Goal: Task Accomplishment & Management: Manage account settings

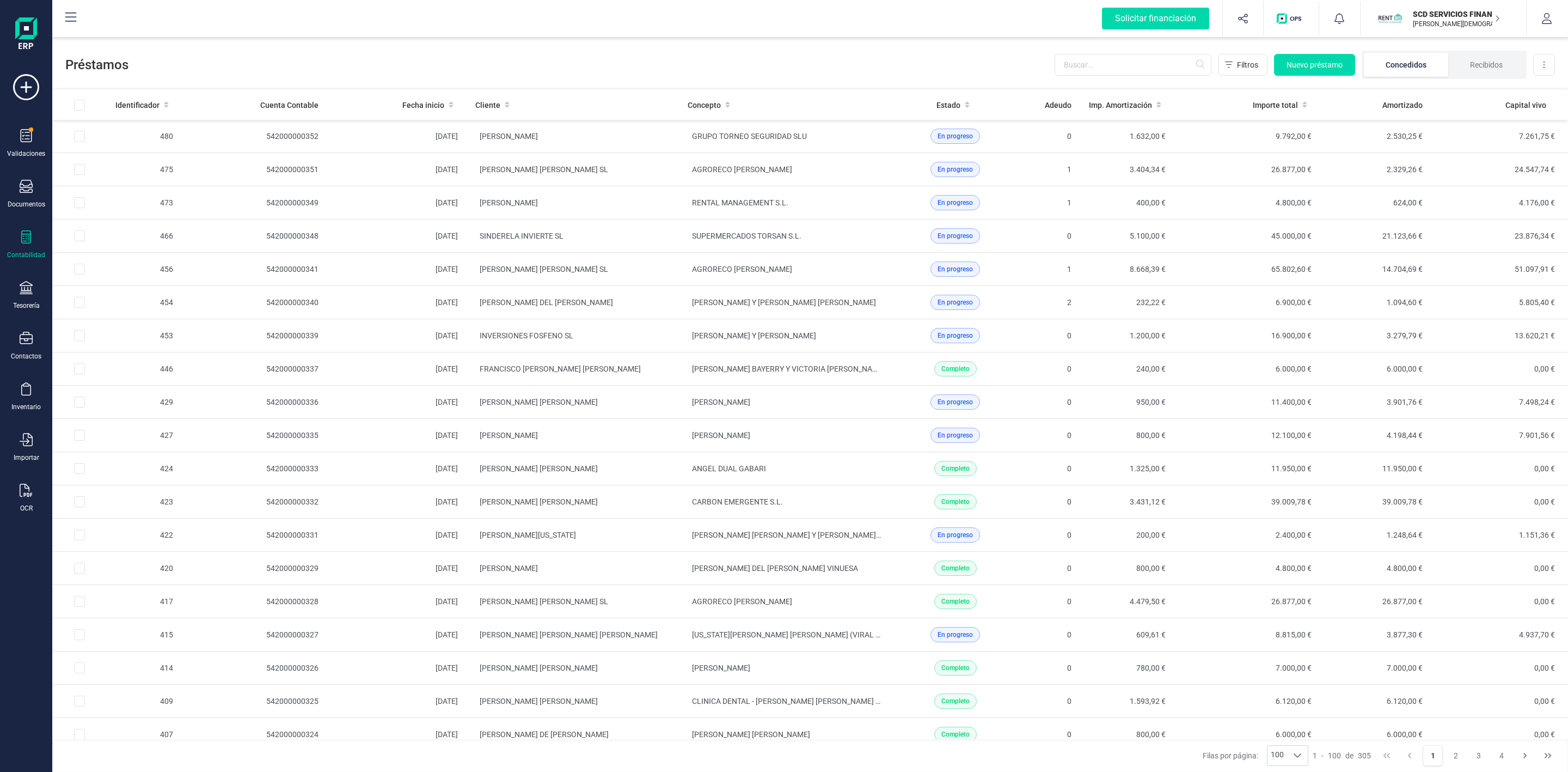
click at [26, 245] on div at bounding box center [26, 238] width 13 height 16
click at [116, 279] on span "Préstamos" at bounding box center [115, 279] width 66 height 13
click at [21, 234] on icon at bounding box center [26, 236] width 10 height 13
click at [105, 277] on span "Préstamos" at bounding box center [115, 279] width 66 height 13
click at [1108, 69] on input "text" at bounding box center [1133, 65] width 157 height 22
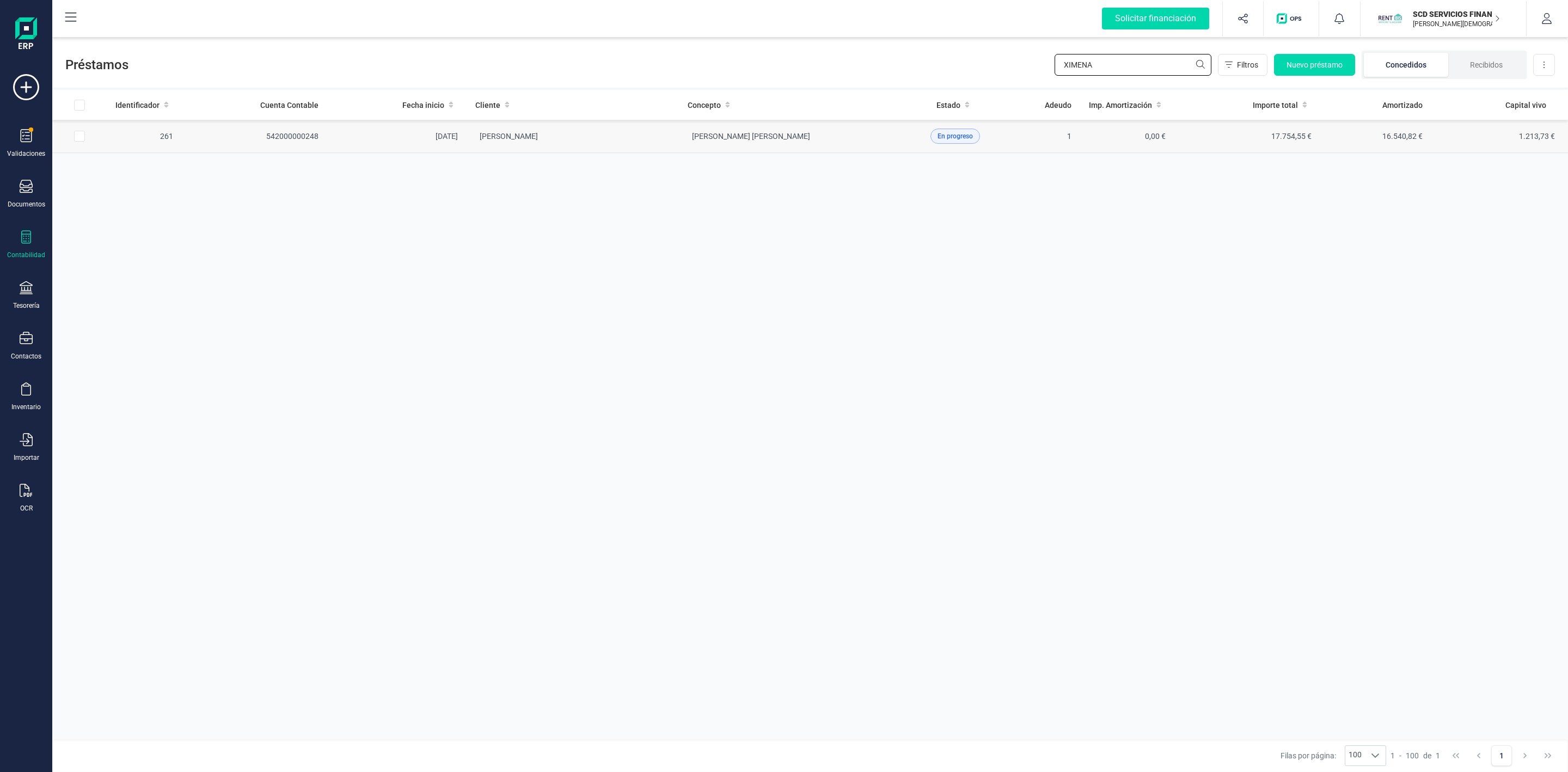
type input "XIMENA"
click at [631, 135] on td "[PERSON_NAME]" at bounding box center [573, 136] width 212 height 33
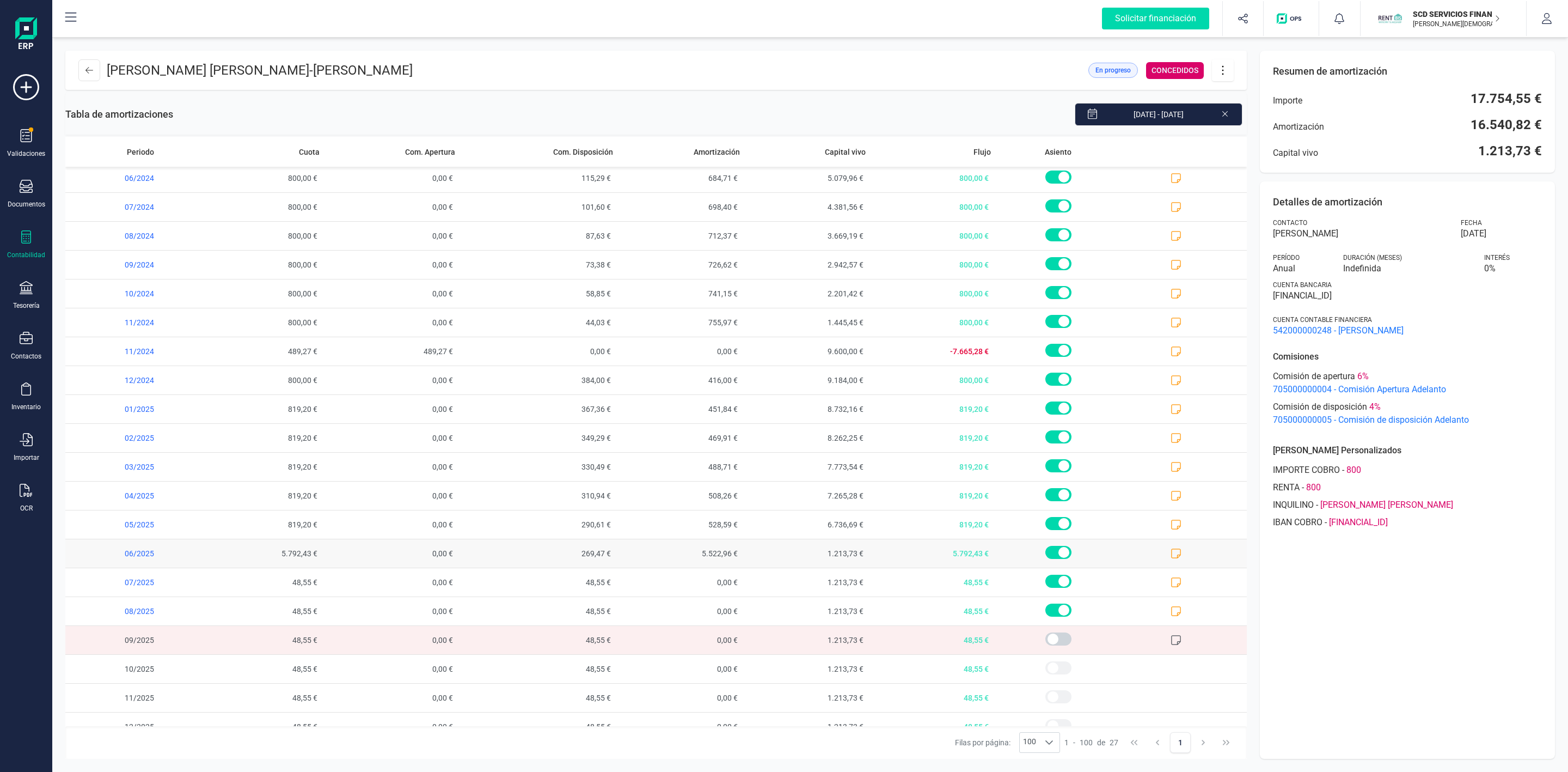
scroll to position [226, 0]
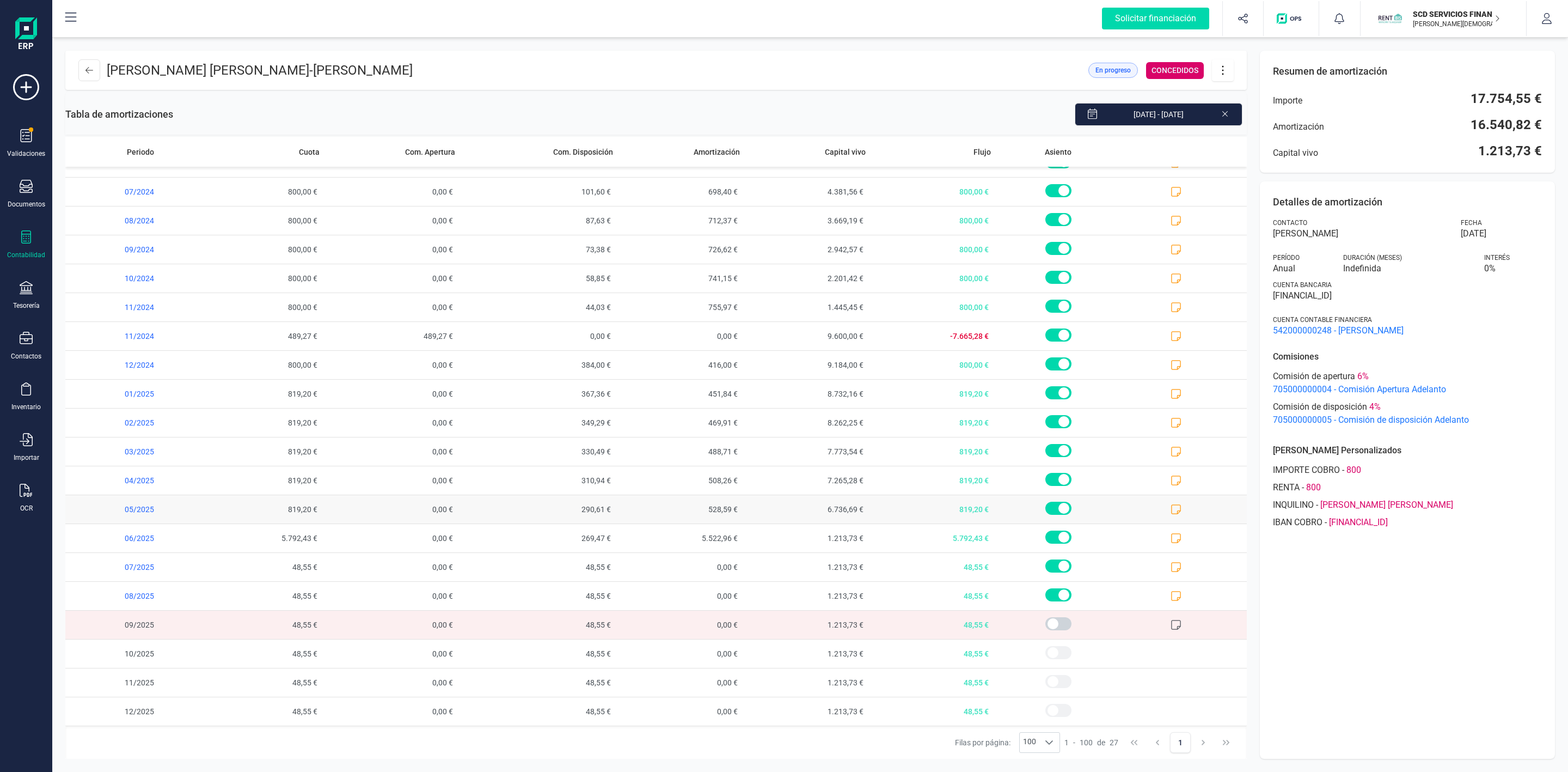
click at [1171, 508] on icon at bounding box center [1176, 509] width 11 height 11
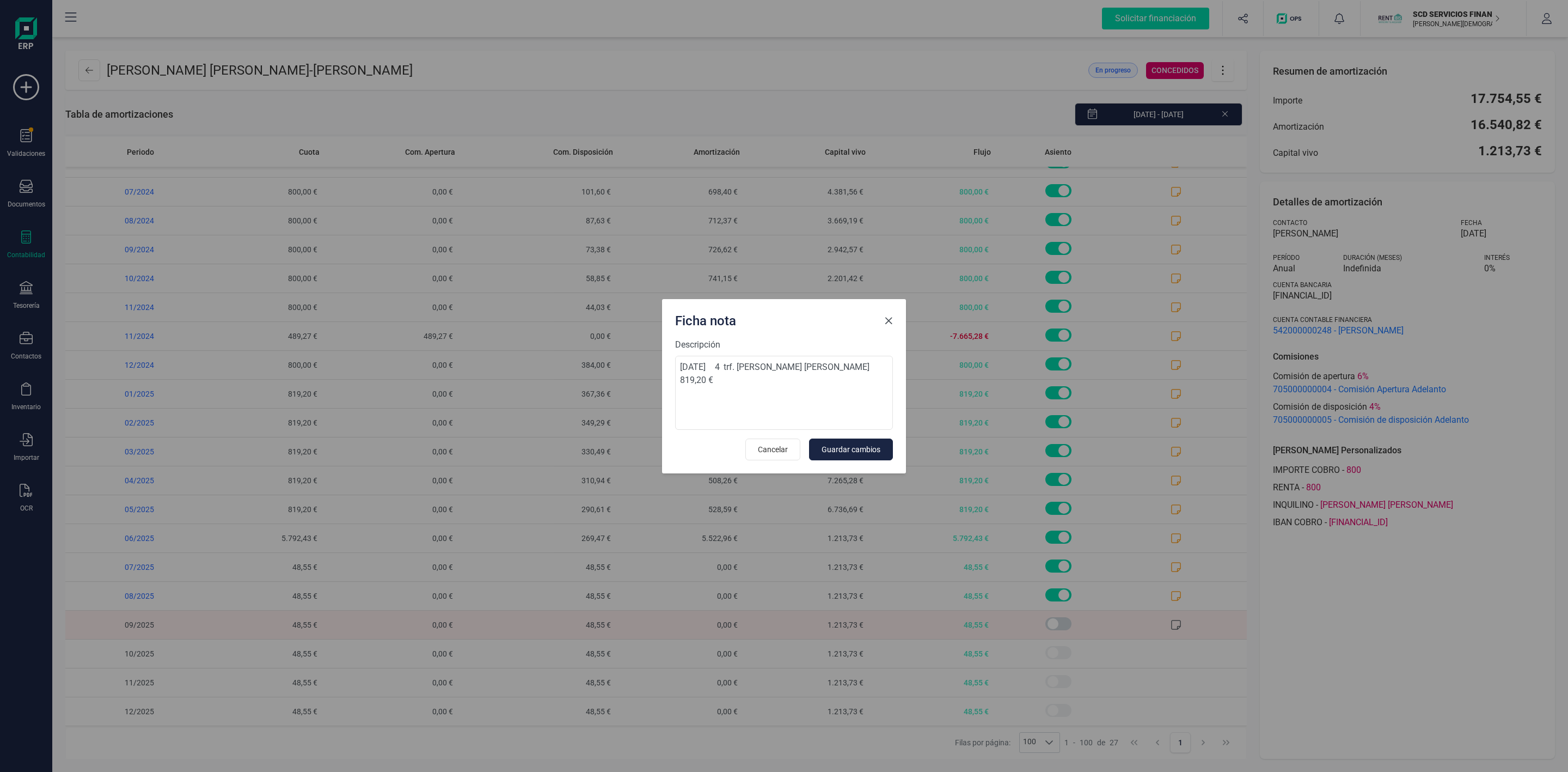
click at [887, 316] on span "Close" at bounding box center [889, 320] width 9 height 9
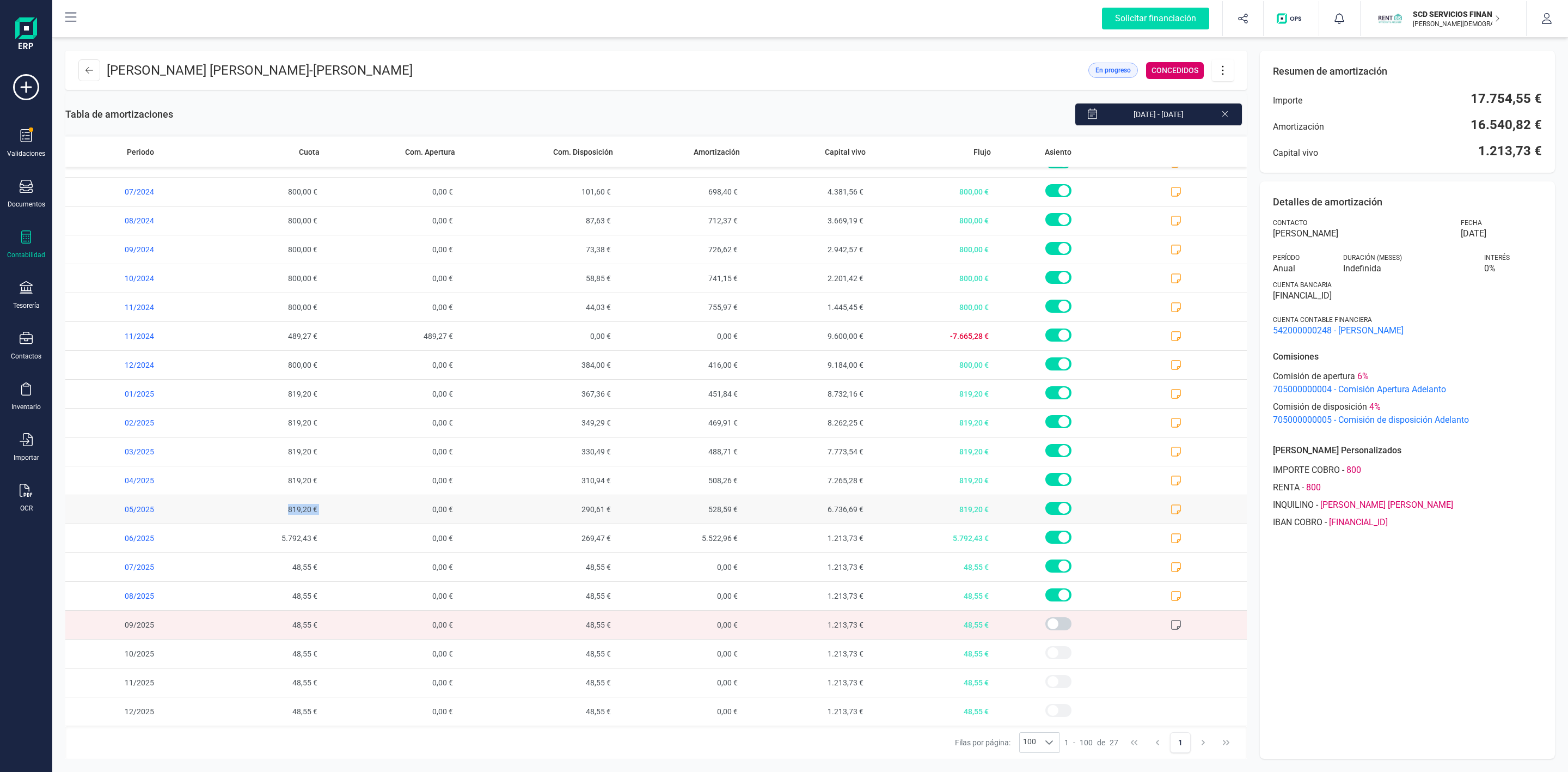
drag, startPoint x: 274, startPoint y: 507, endPoint x: 320, endPoint y: 507, distance: 46.0
click at [320, 507] on tr "05/2025 819,20 € 0,00 € 290,61 € 528,59 € 6.736,69 € 819,20 €" at bounding box center [656, 510] width 1182 height 29
copy span "819,20 €"
click at [758, 23] on div "Solicitar financiación Importaciones completadas 0 / 0 SCD SERVICIOS FINANCIERO…" at bounding box center [810, 18] width 1514 height 35
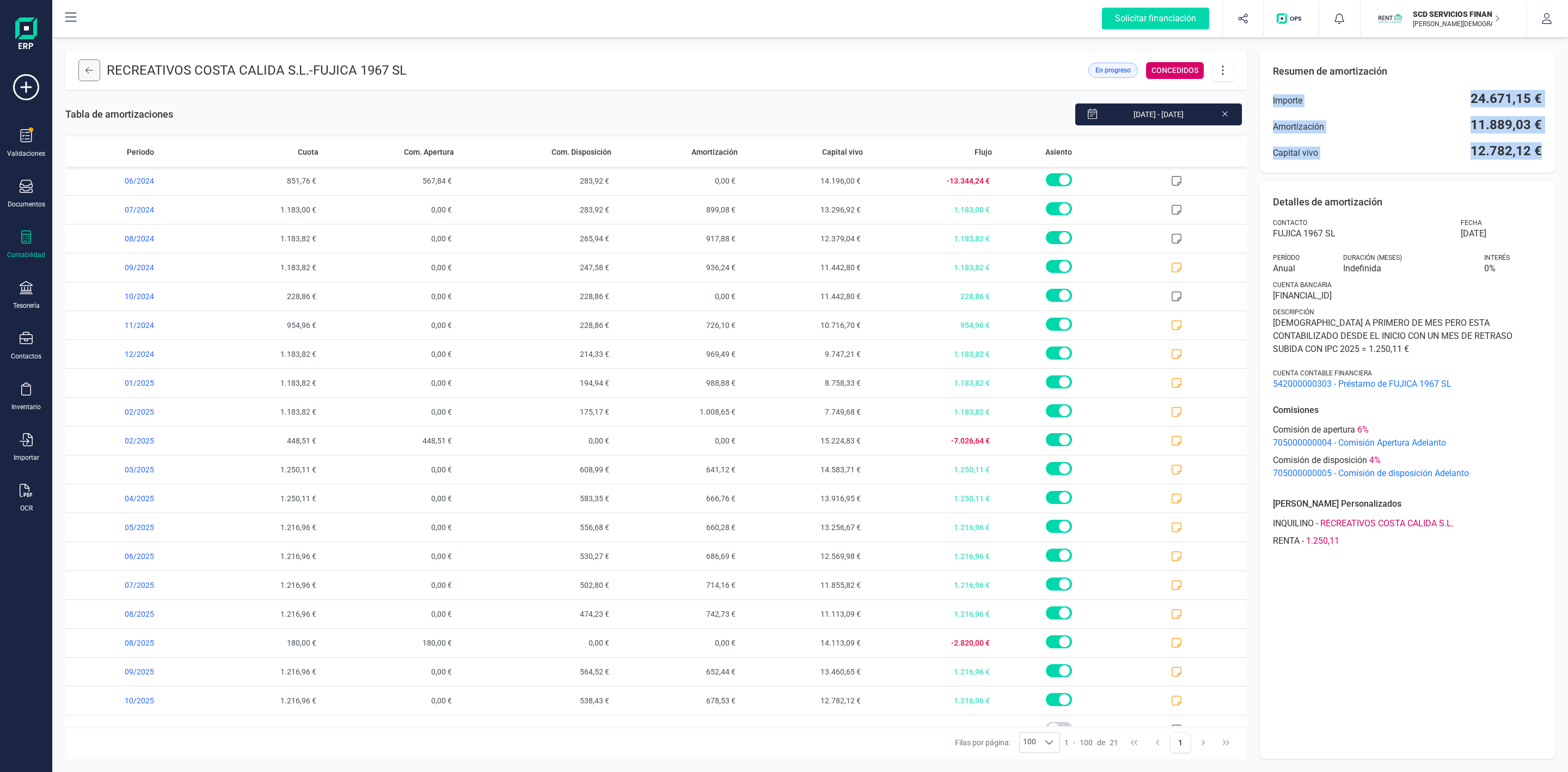
click at [93, 77] on button at bounding box center [89, 71] width 22 height 22
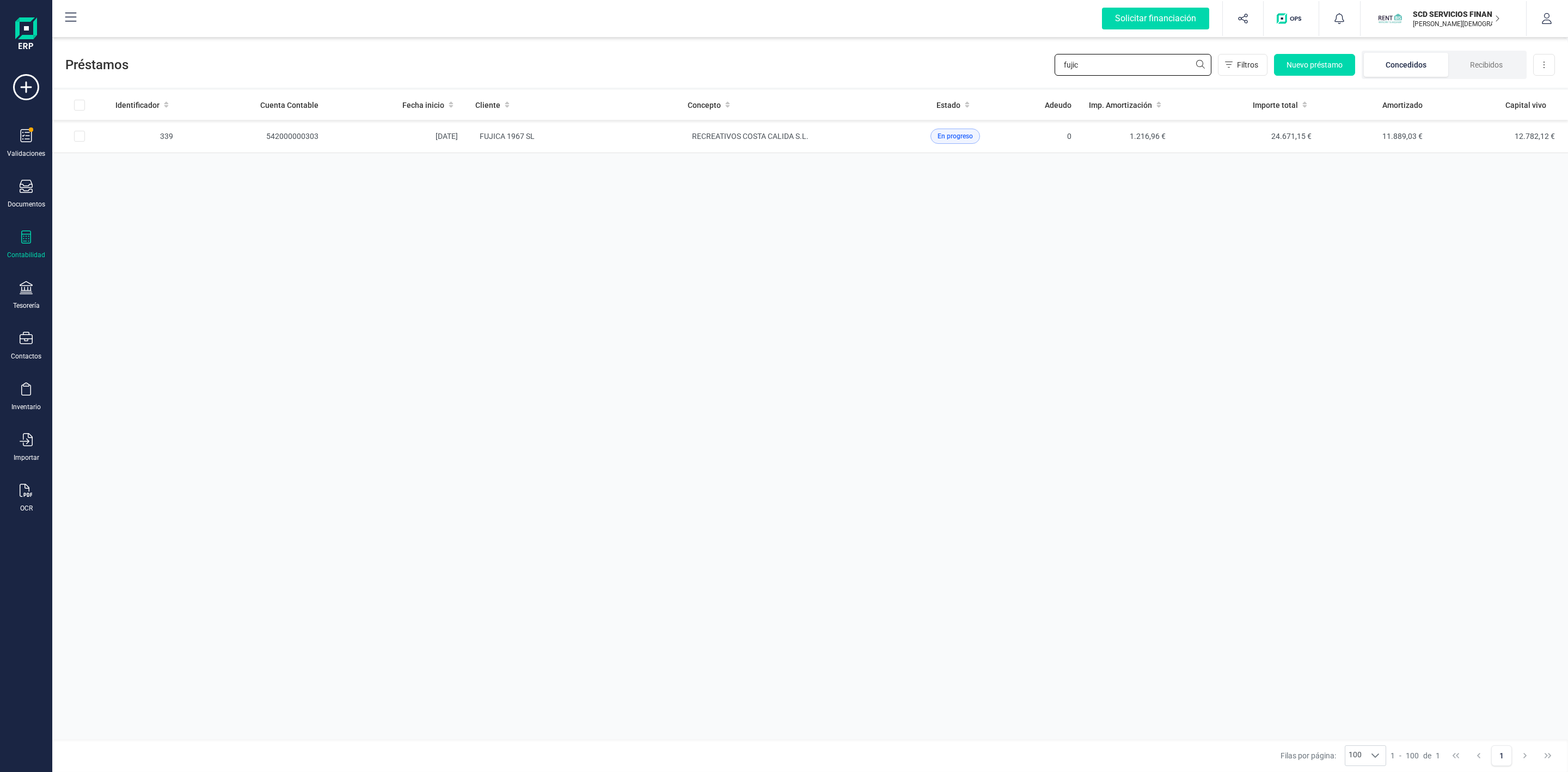
click at [1095, 71] on input "fujic" at bounding box center [1133, 65] width 157 height 22
type input "f"
type input "cades"
click at [614, 147] on td "[PERSON_NAME] [PERSON_NAME] MENOR" at bounding box center [573, 136] width 212 height 33
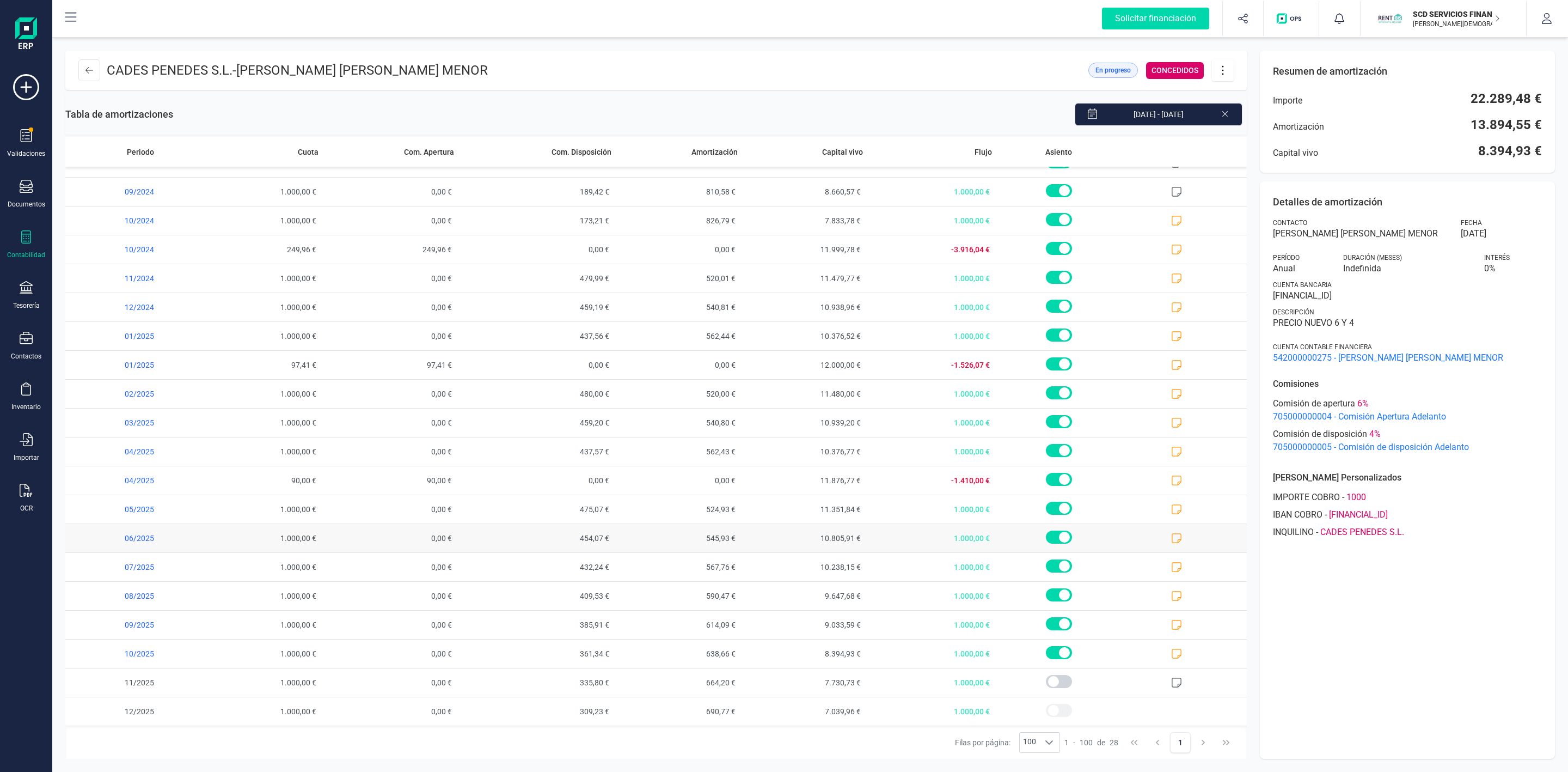
scroll to position [256, 0]
click at [91, 72] on icon at bounding box center [89, 70] width 8 height 9
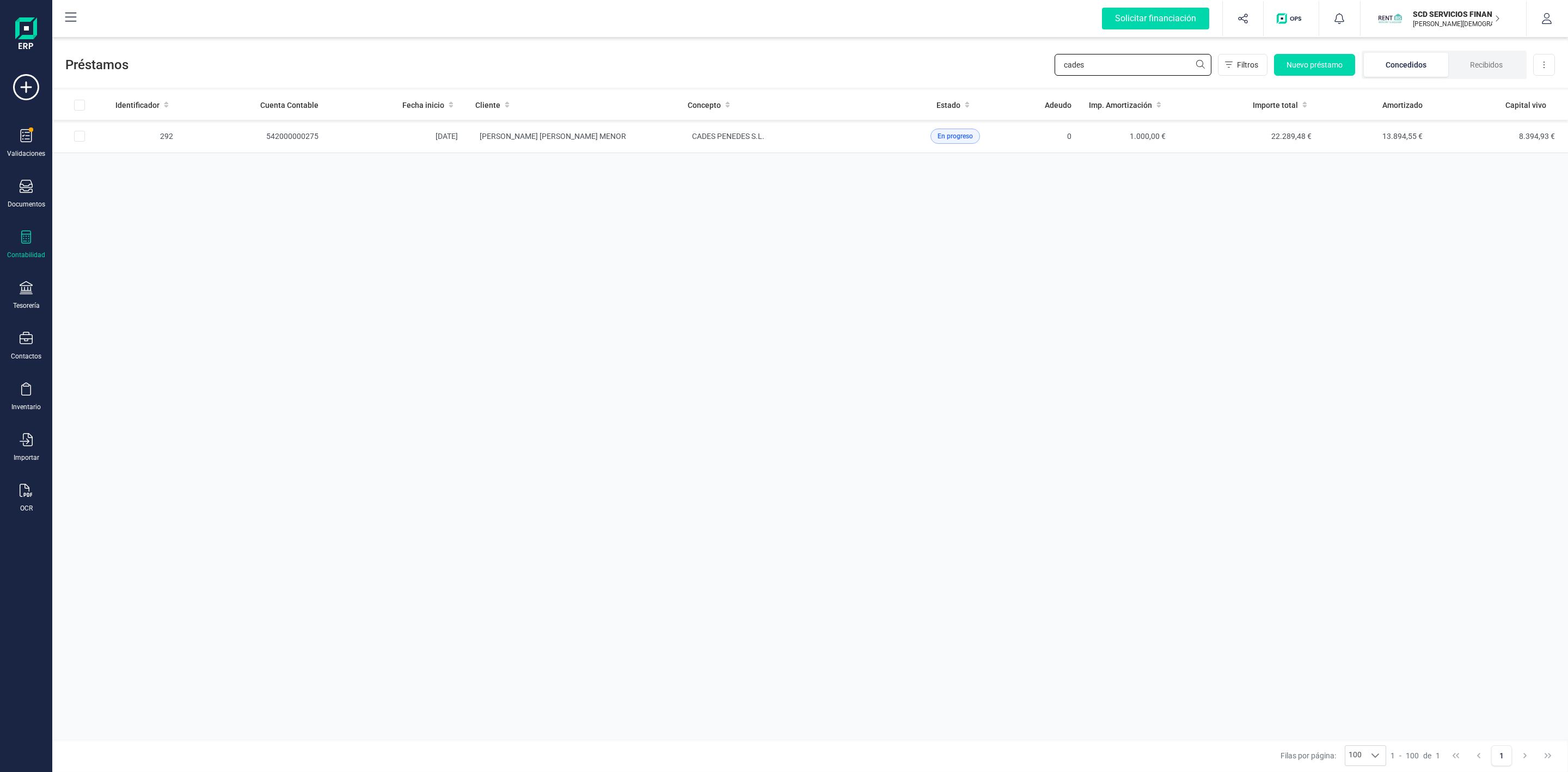
drag, startPoint x: 1129, startPoint y: 72, endPoint x: 1039, endPoint y: 72, distance: 90.0
click at [1039, 72] on div "Préstamos cades Filtros Nuevo préstamo Concedidos Recibidos Descargar Excel" at bounding box center [810, 62] width 1516 height 50
paste input "LLEFIA REAL ESTATE"
type input "LLEFIA REAL ESTATE"
click at [611, 124] on td "DAVID GARCÍA TAMAYO" at bounding box center [573, 136] width 212 height 33
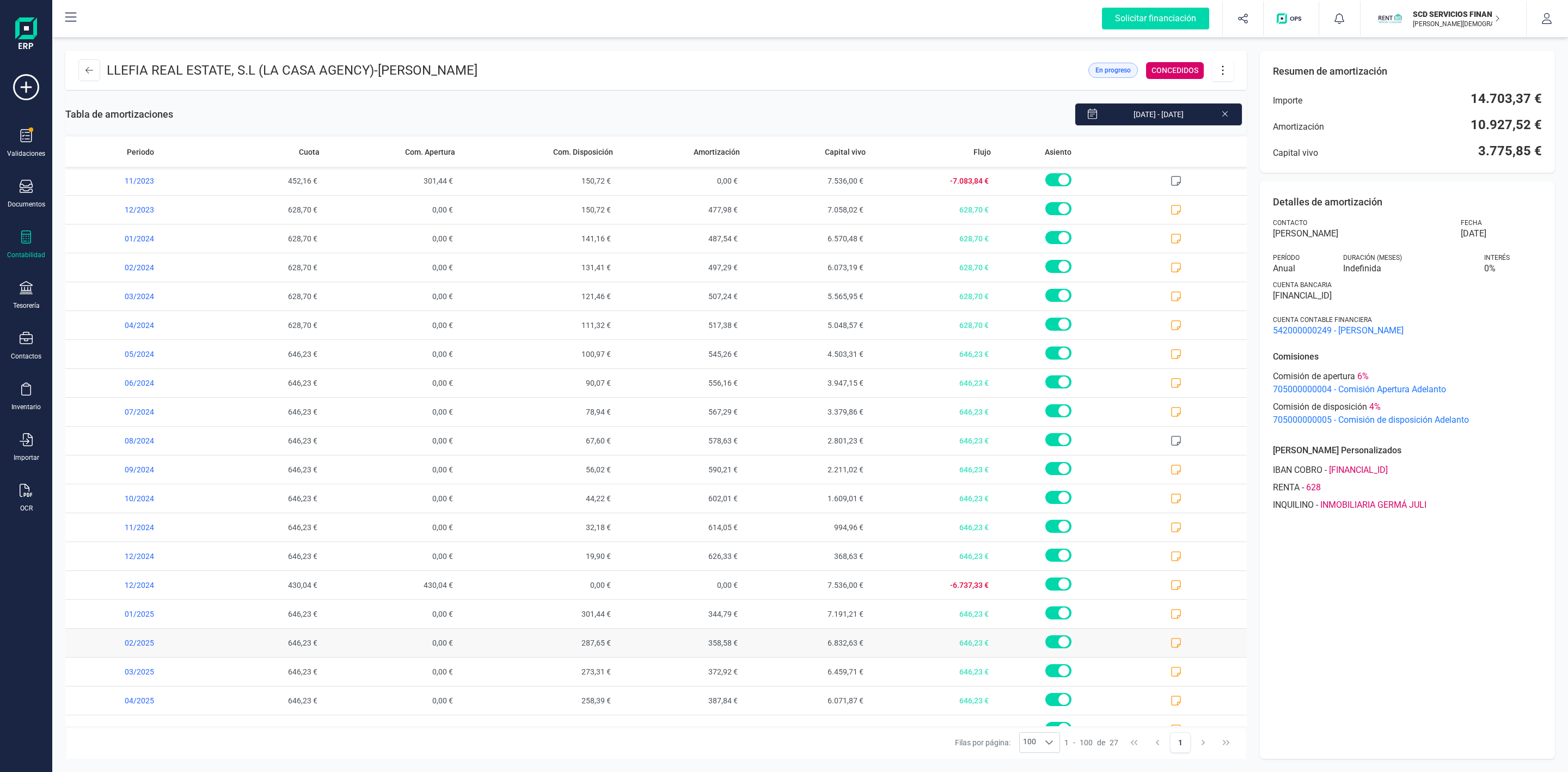
scroll to position [226, 0]
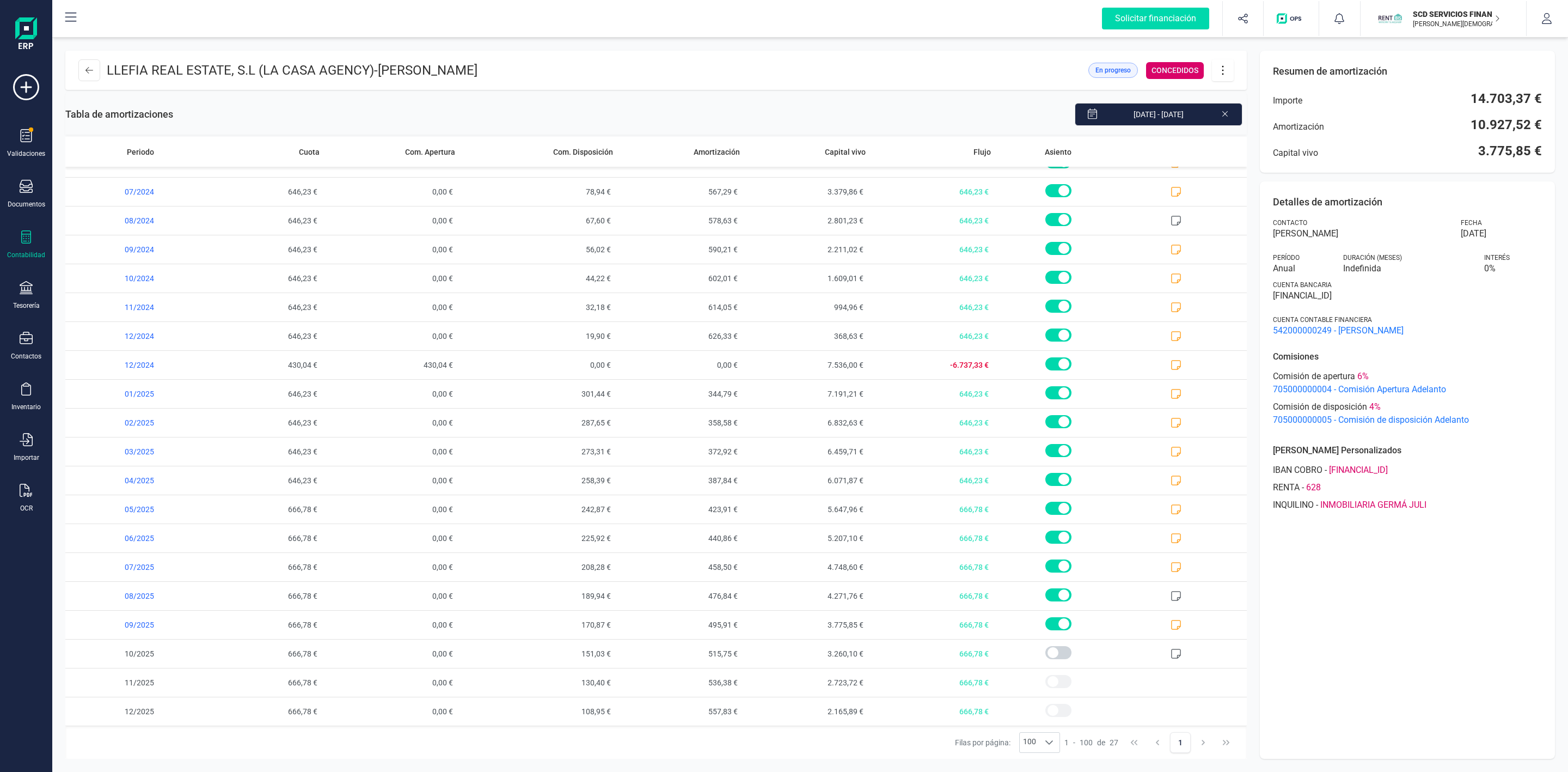
drag, startPoint x: 1219, startPoint y: 67, endPoint x: 1220, endPoint y: 75, distance: 8.1
click at [1219, 67] on icon at bounding box center [1223, 70] width 20 height 12
click at [1232, 103] on link "Editar préstamo" at bounding box center [1277, 103] width 130 height 22
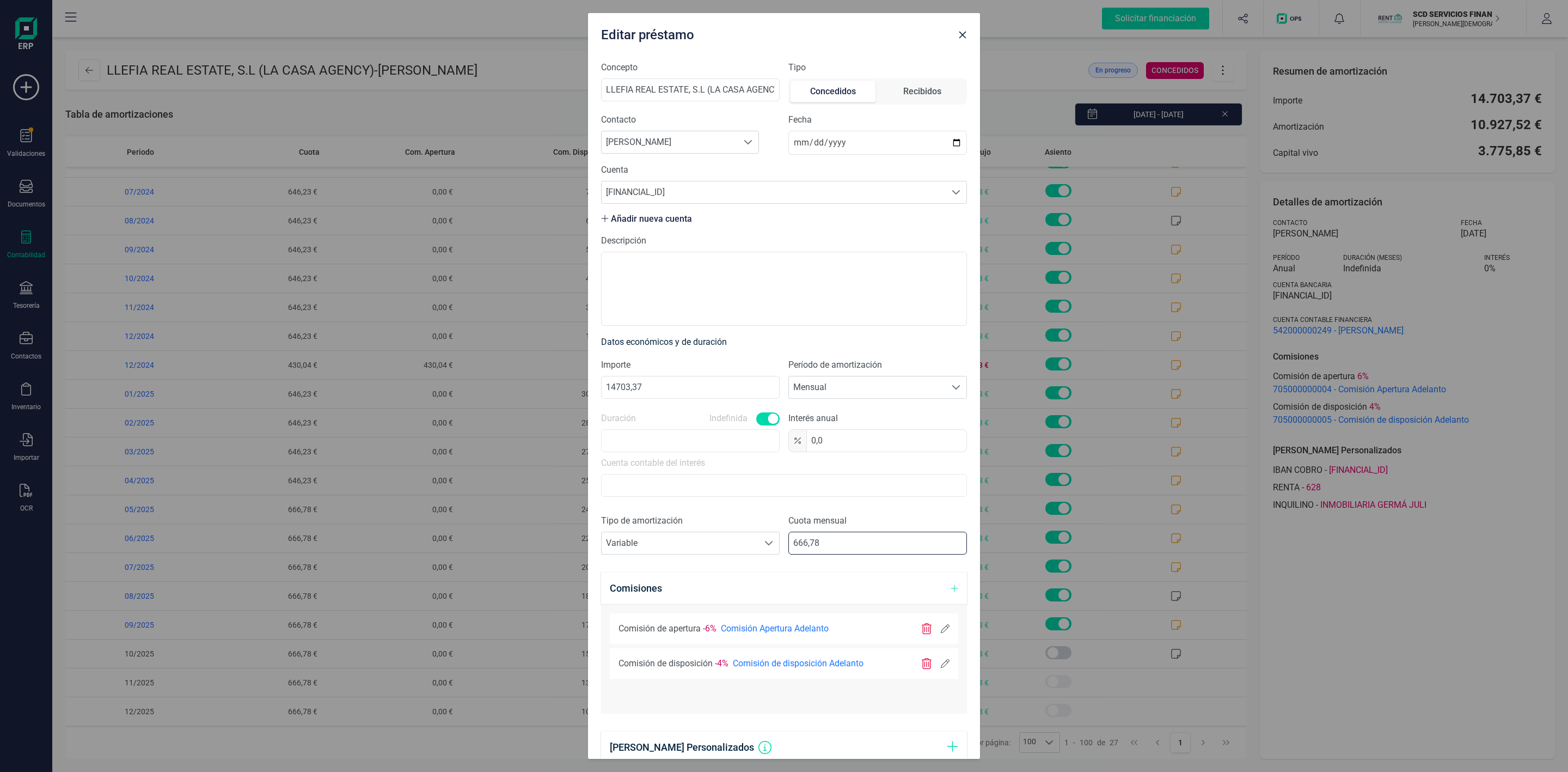
drag, startPoint x: 857, startPoint y: 550, endPoint x: 675, endPoint y: 561, distance: 182.3
click at [680, 559] on div "Tipo de amortización Seleccione un tipo de documento Variable Variable Cuota me…" at bounding box center [783, 539] width 366 height 49
paste input "57,10"
type input "657,10"
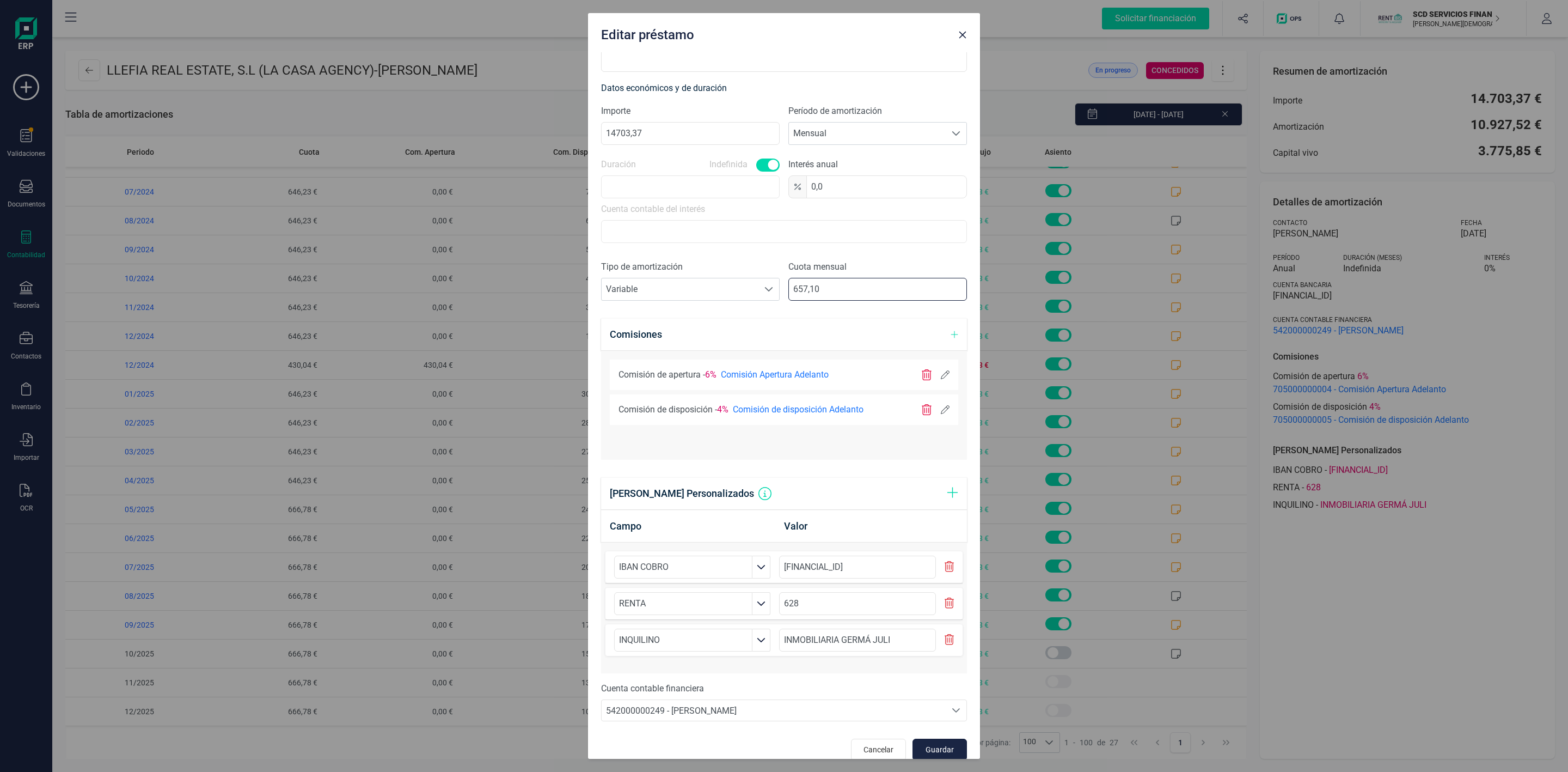
scroll to position [271, 0]
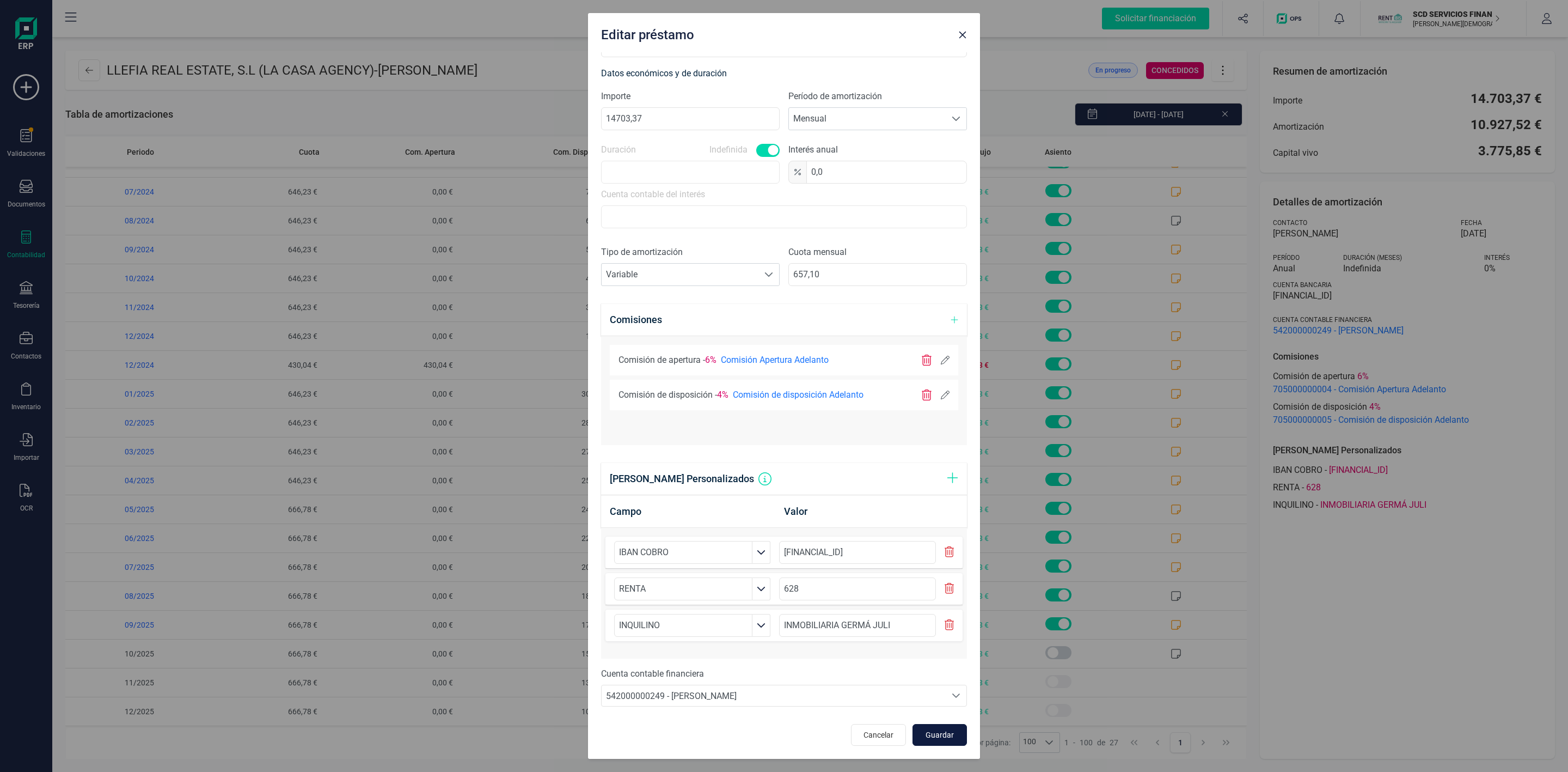
click at [937, 733] on span "Guardar" at bounding box center [940, 735] width 30 height 11
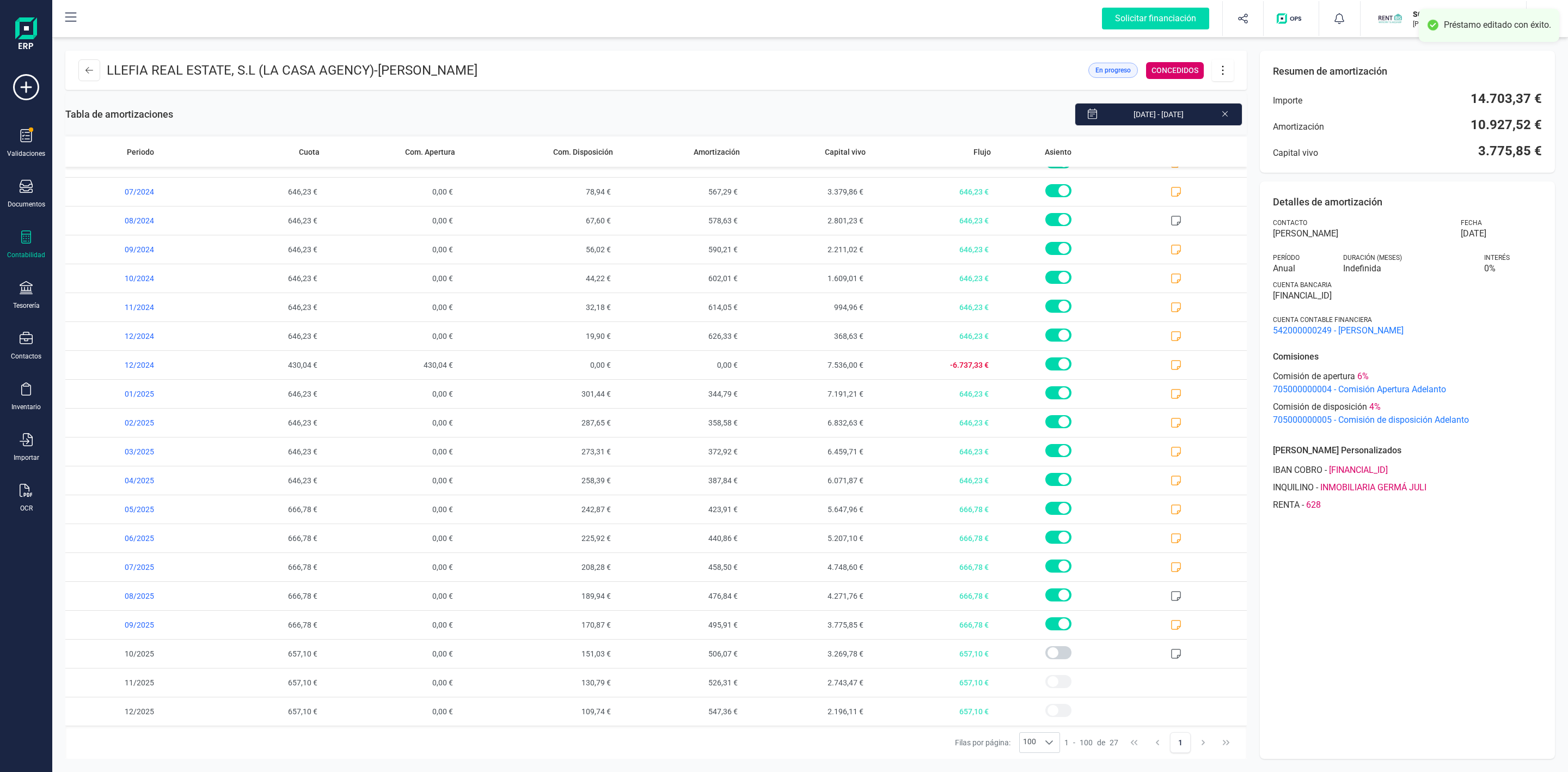
scroll to position [0, 0]
click at [90, 69] on icon at bounding box center [89, 70] width 8 height 9
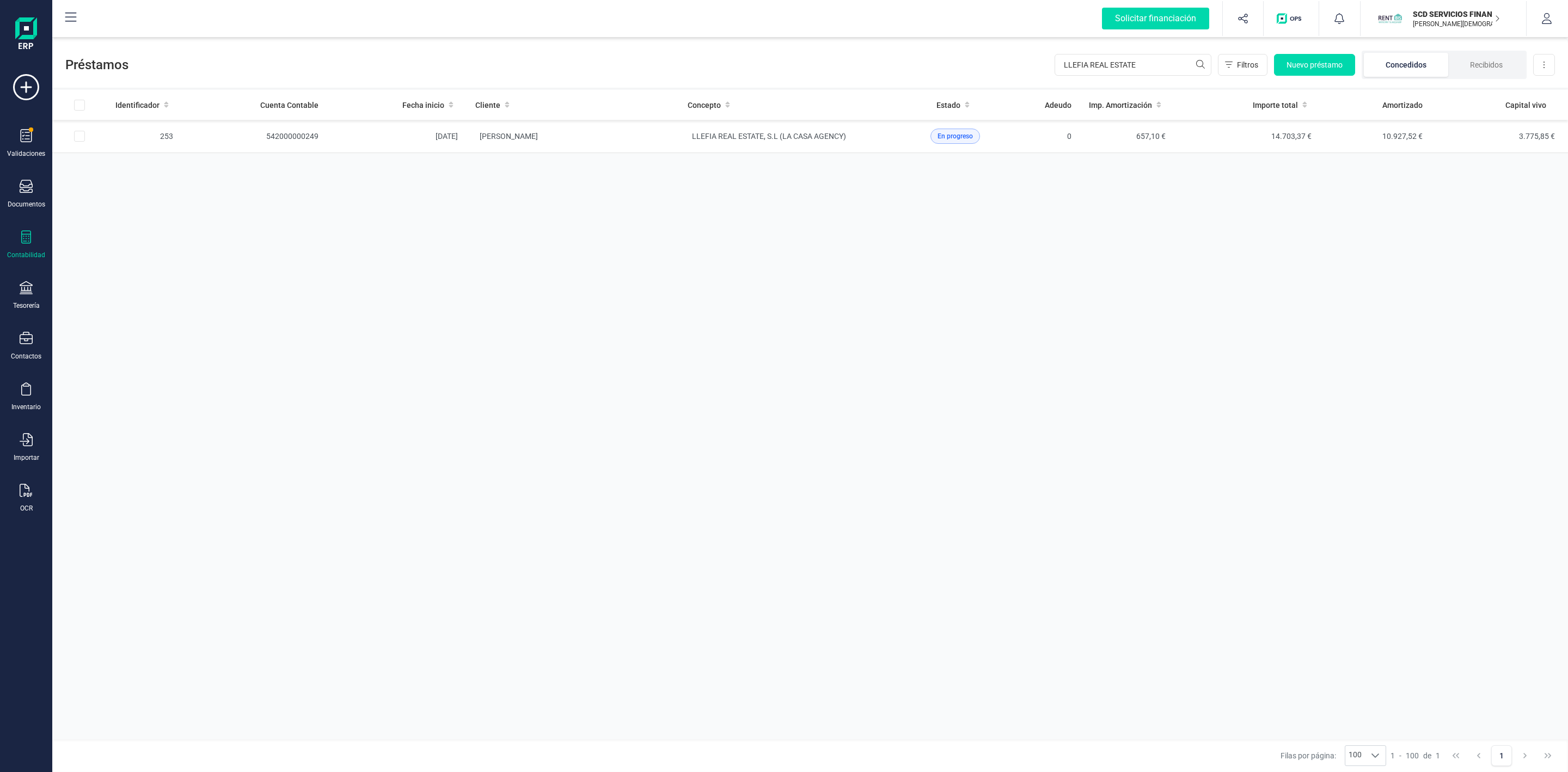
click at [137, 340] on div "Identificador Cuenta Contable Fecha inicio Cliente Concepto Estado Adeudo Imp. …" at bounding box center [810, 414] width 1516 height 649
drag, startPoint x: 1140, startPoint y: 67, endPoint x: 1024, endPoint y: 67, distance: 116.0
click at [1029, 67] on div "Préstamos LLEFIA REAL ESTATE Filtros Nuevo préstamo Concedidos Recibidos Descar…" at bounding box center [810, 62] width 1516 height 50
type input "paz"
drag, startPoint x: 1103, startPoint y: 66, endPoint x: 988, endPoint y: 98, distance: 119.4
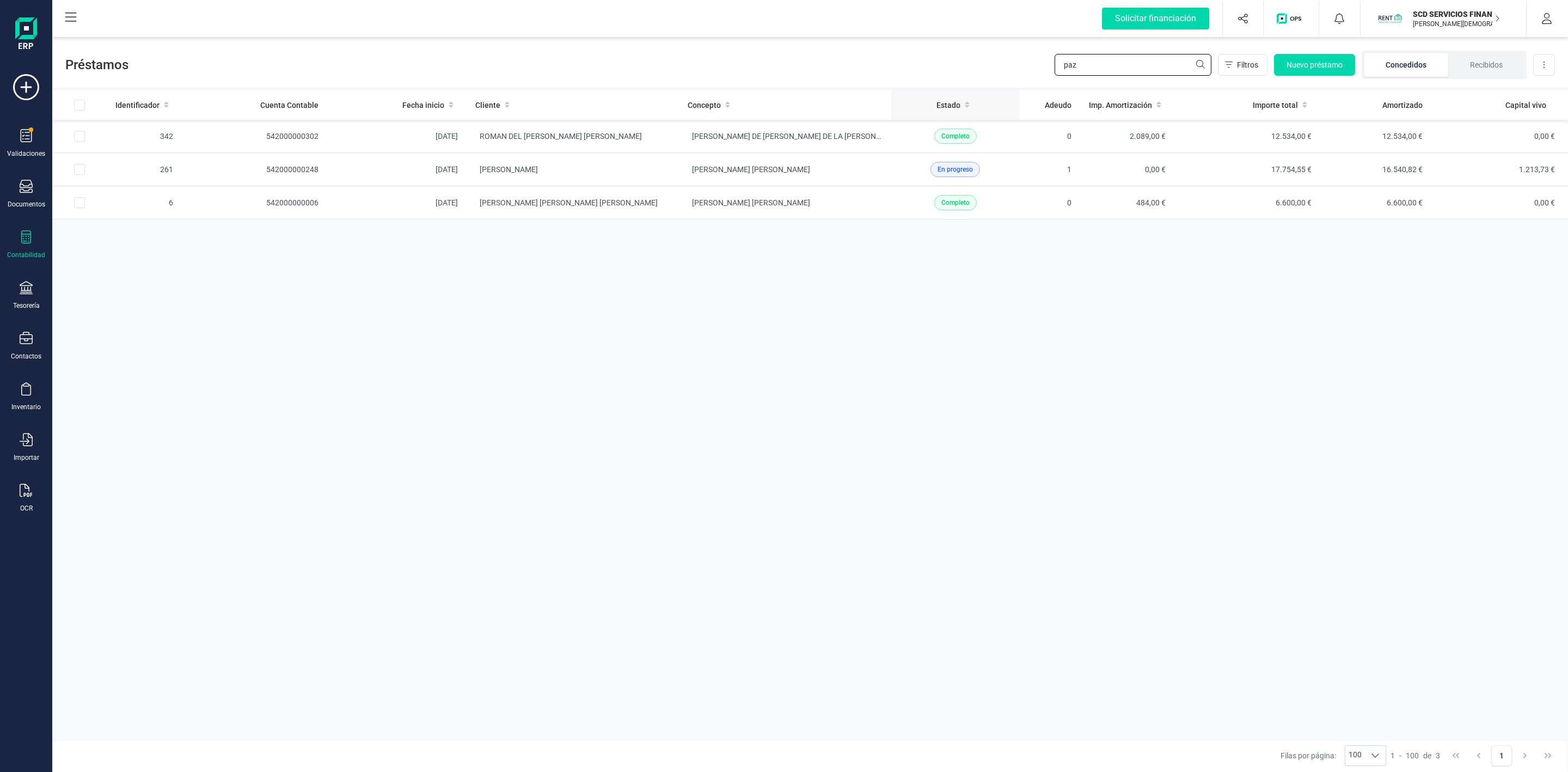
click at [976, 91] on div "Préstamos paz Filtros Nuevo préstamo Concedidos Recibidos Descargar Excel Ident…" at bounding box center [810, 404] width 1516 height 734
type input "eva maria"
click at [664, 181] on td "[PERSON_NAME] [PERSON_NAME] MENOR" at bounding box center [573, 170] width 212 height 33
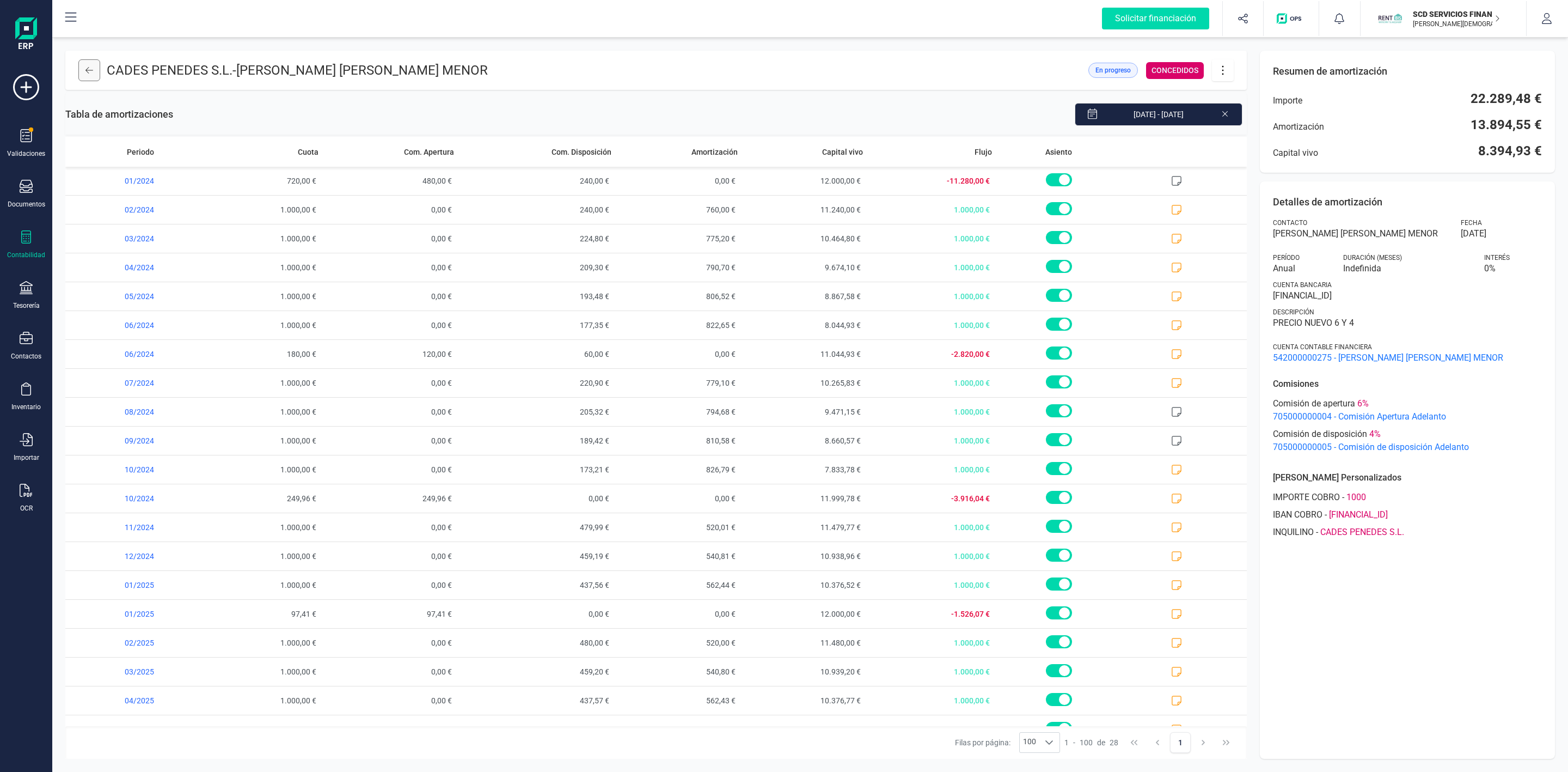
click at [85, 72] on icon at bounding box center [89, 70] width 8 height 9
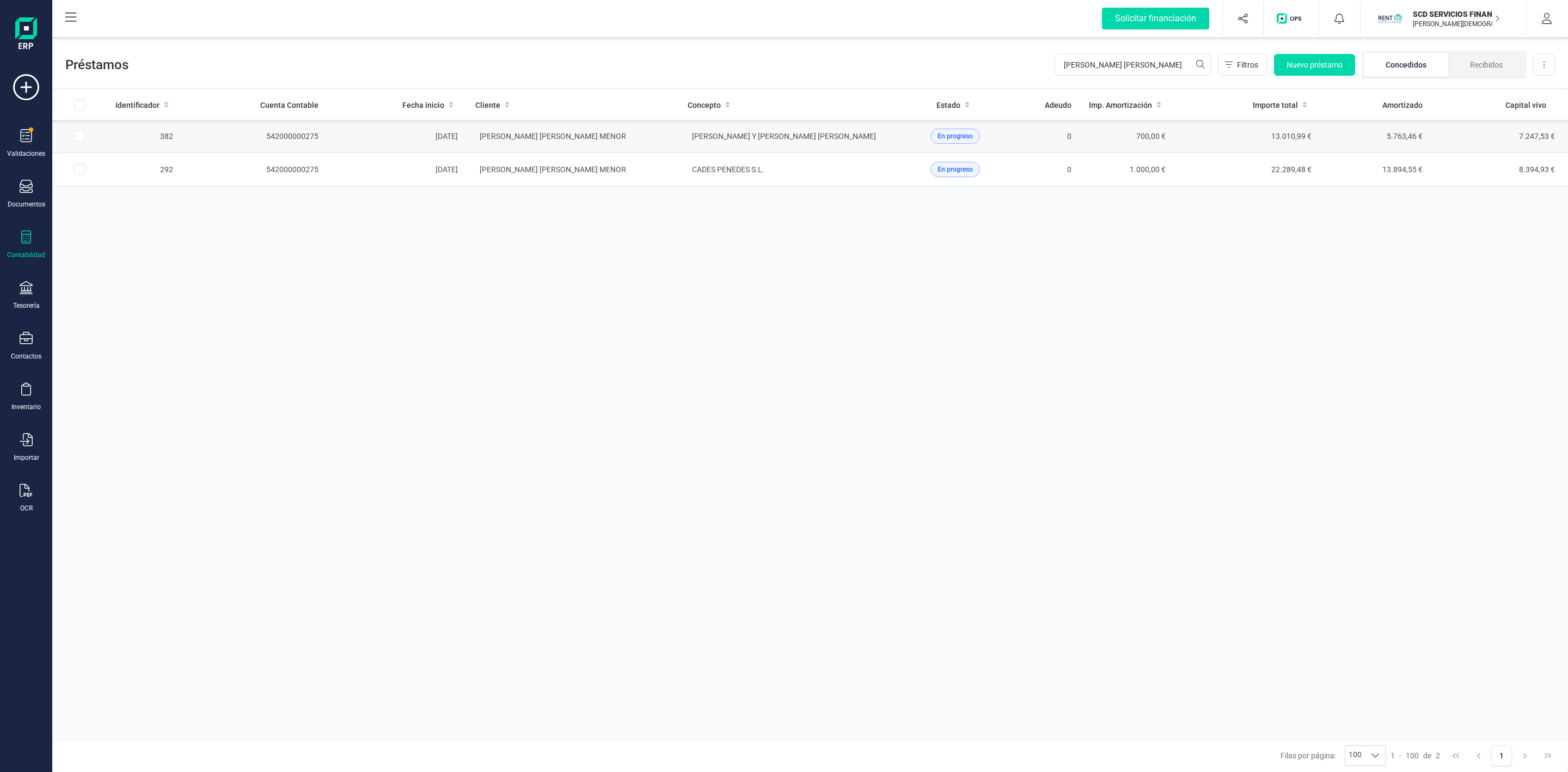
click at [649, 148] on td "[PERSON_NAME] [PERSON_NAME] MENOR" at bounding box center [573, 136] width 212 height 33
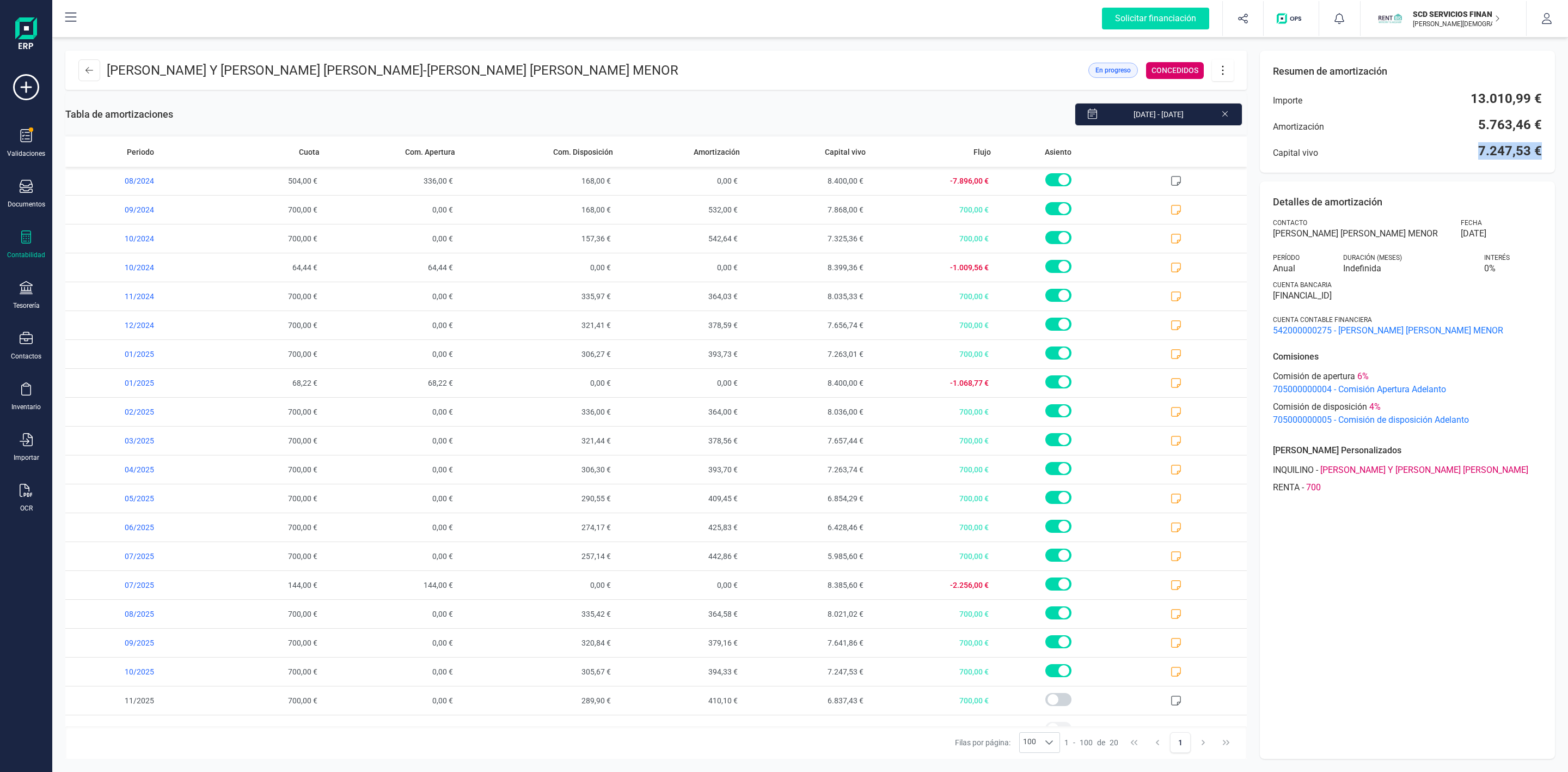
drag, startPoint x: 1473, startPoint y: 151, endPoint x: 1551, endPoint y: 152, distance: 78.0
click at [1567, 150] on div "MONTSERRAT LAZARO MOIX Y EZEQUIEL FERIA CARRASCO - EVA MARIA GARCIA MENOR En pr…" at bounding box center [810, 404] width 1516 height 734
click at [74, 74] on header "MONTSERRAT LAZARO MOIX Y EZEQUIEL FERIA CARRASCO - EVA MARIA GARCIA MENOR En pr…" at bounding box center [656, 70] width 1182 height 39
click at [82, 69] on button at bounding box center [89, 71] width 22 height 22
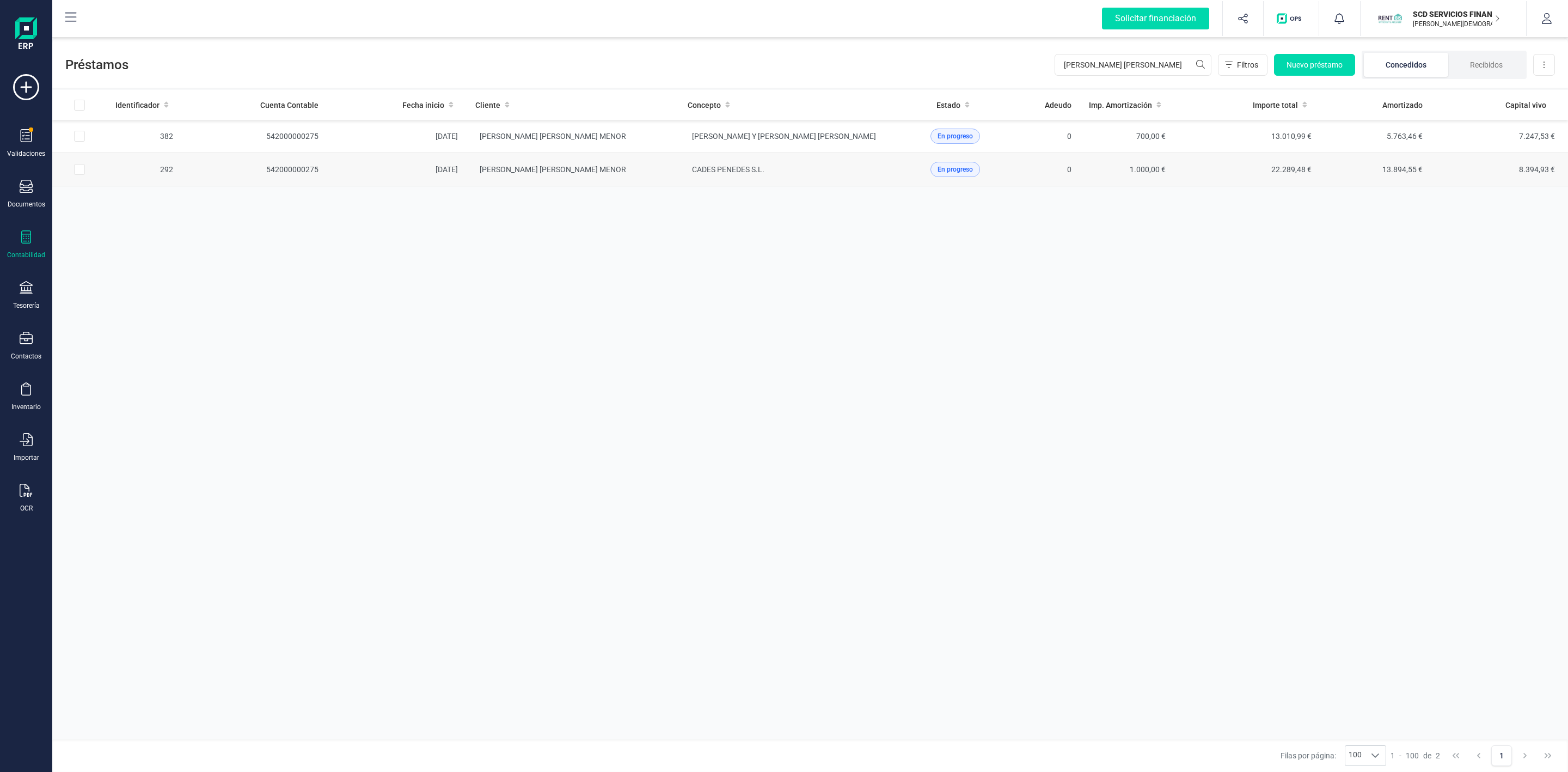
click at [634, 167] on td "[PERSON_NAME] [PERSON_NAME] MENOR" at bounding box center [573, 170] width 212 height 33
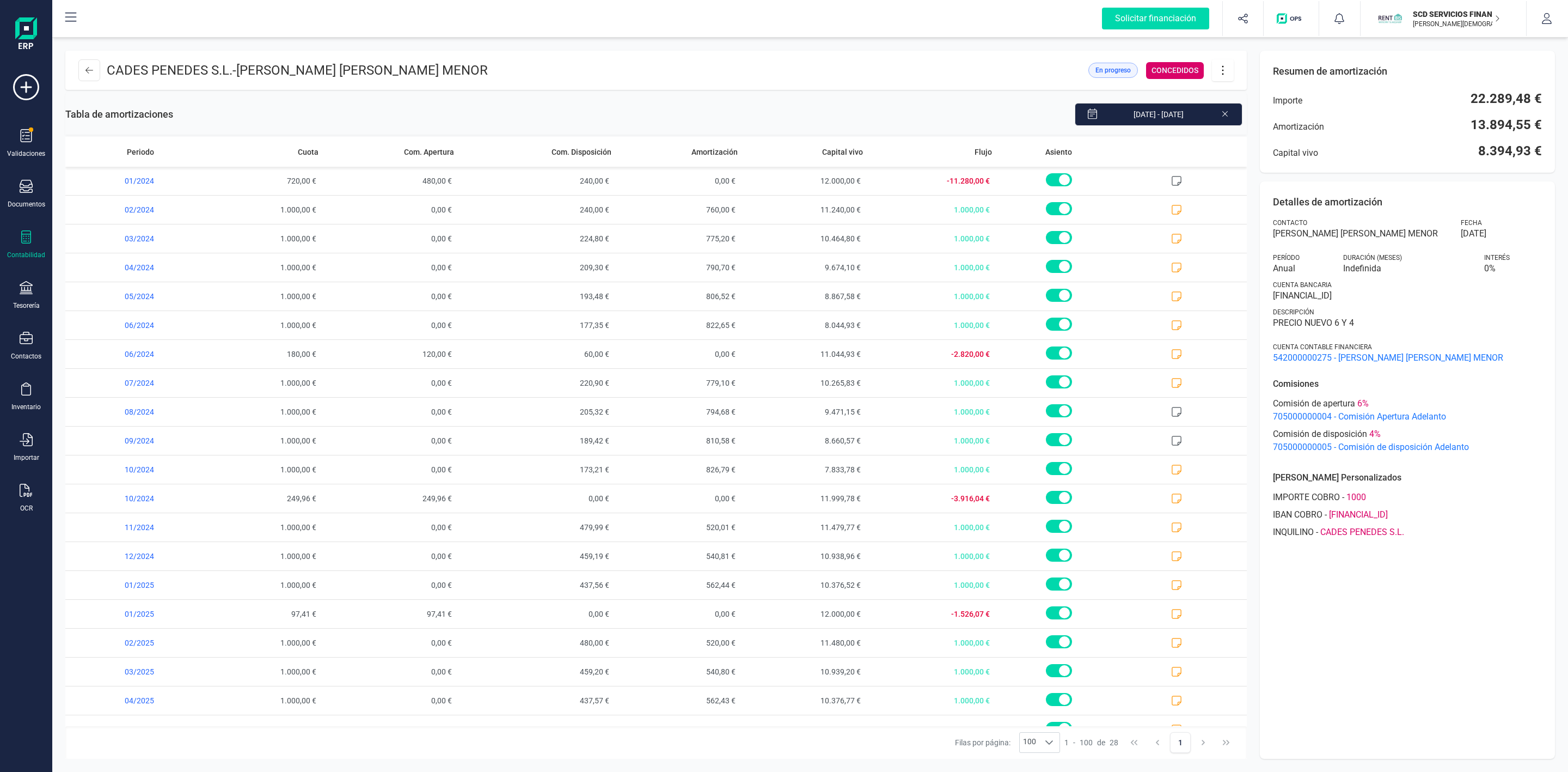
drag, startPoint x: 1473, startPoint y: 147, endPoint x: 1576, endPoint y: 154, distance: 103.2
click at [1568, 154] on html "Solicitar financiación Validaciones Documentos Documentos Presupuestos Pedidos …" at bounding box center [784, 386] width 1568 height 772
click at [84, 66] on button at bounding box center [89, 71] width 22 height 22
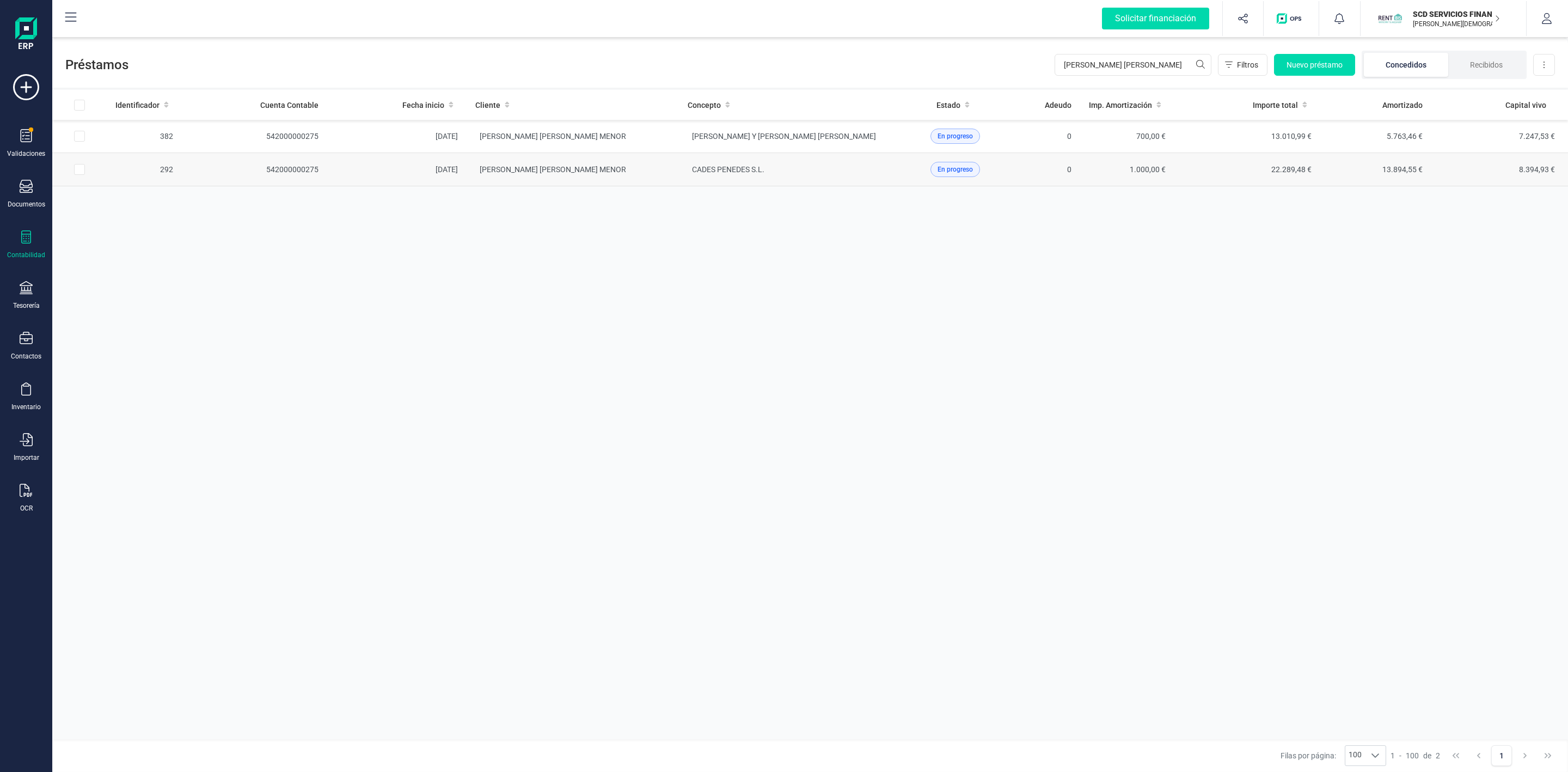
click at [670, 154] on td "[PERSON_NAME] [PERSON_NAME] MENOR" at bounding box center [573, 170] width 212 height 33
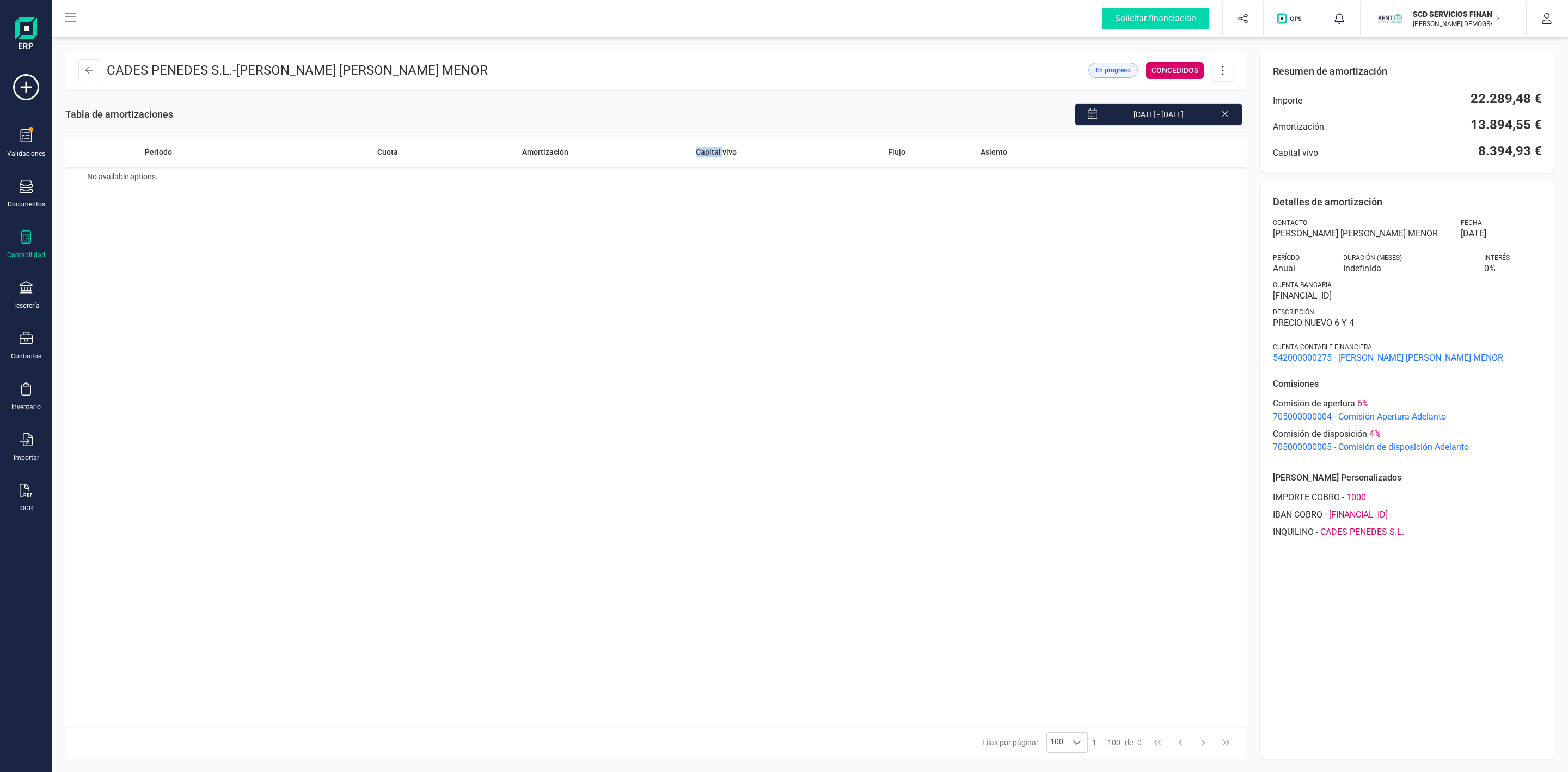
click at [670, 154] on div "Capital vivo" at bounding box center [657, 152] width 160 height 11
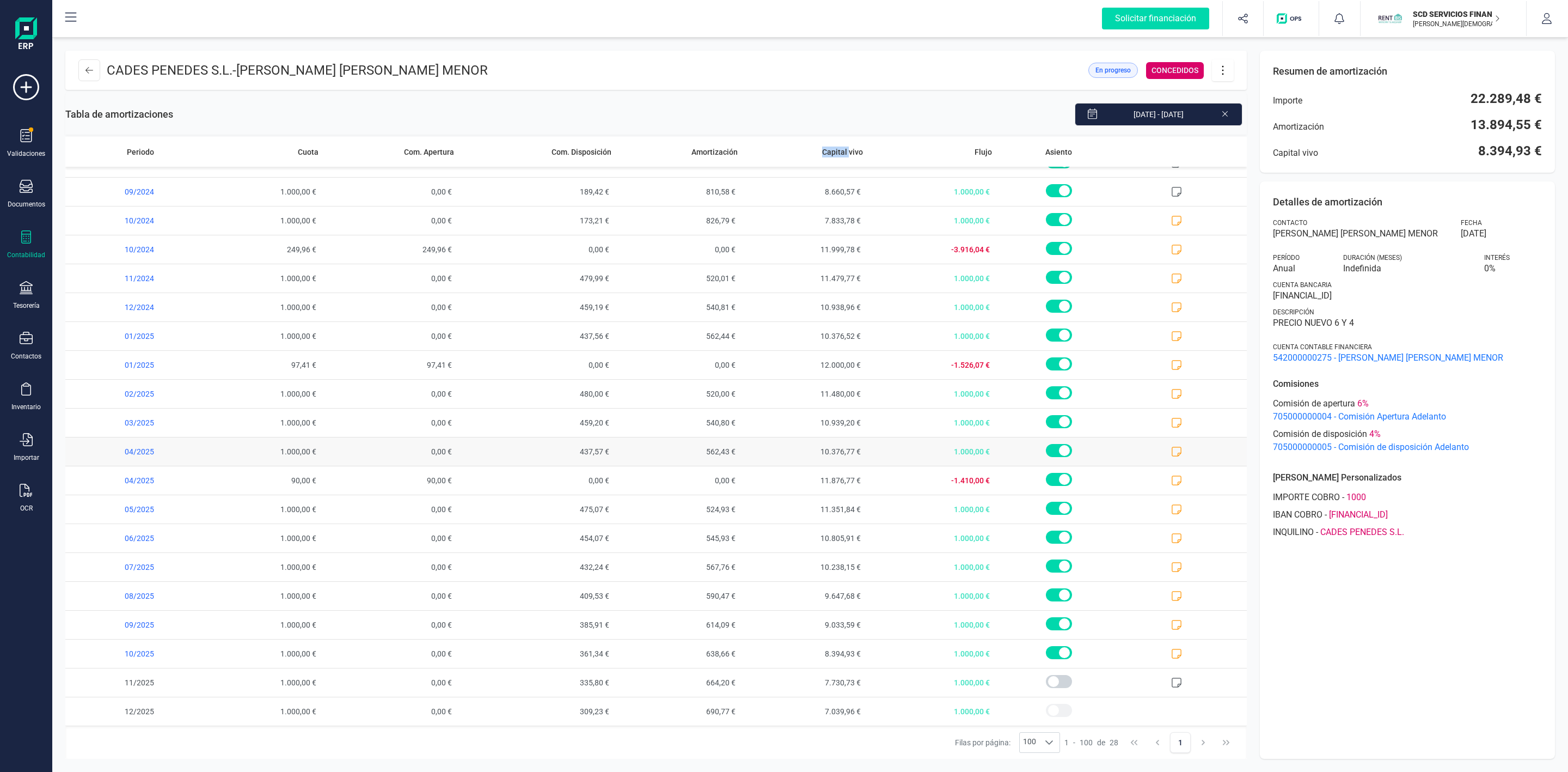
scroll to position [256, 0]
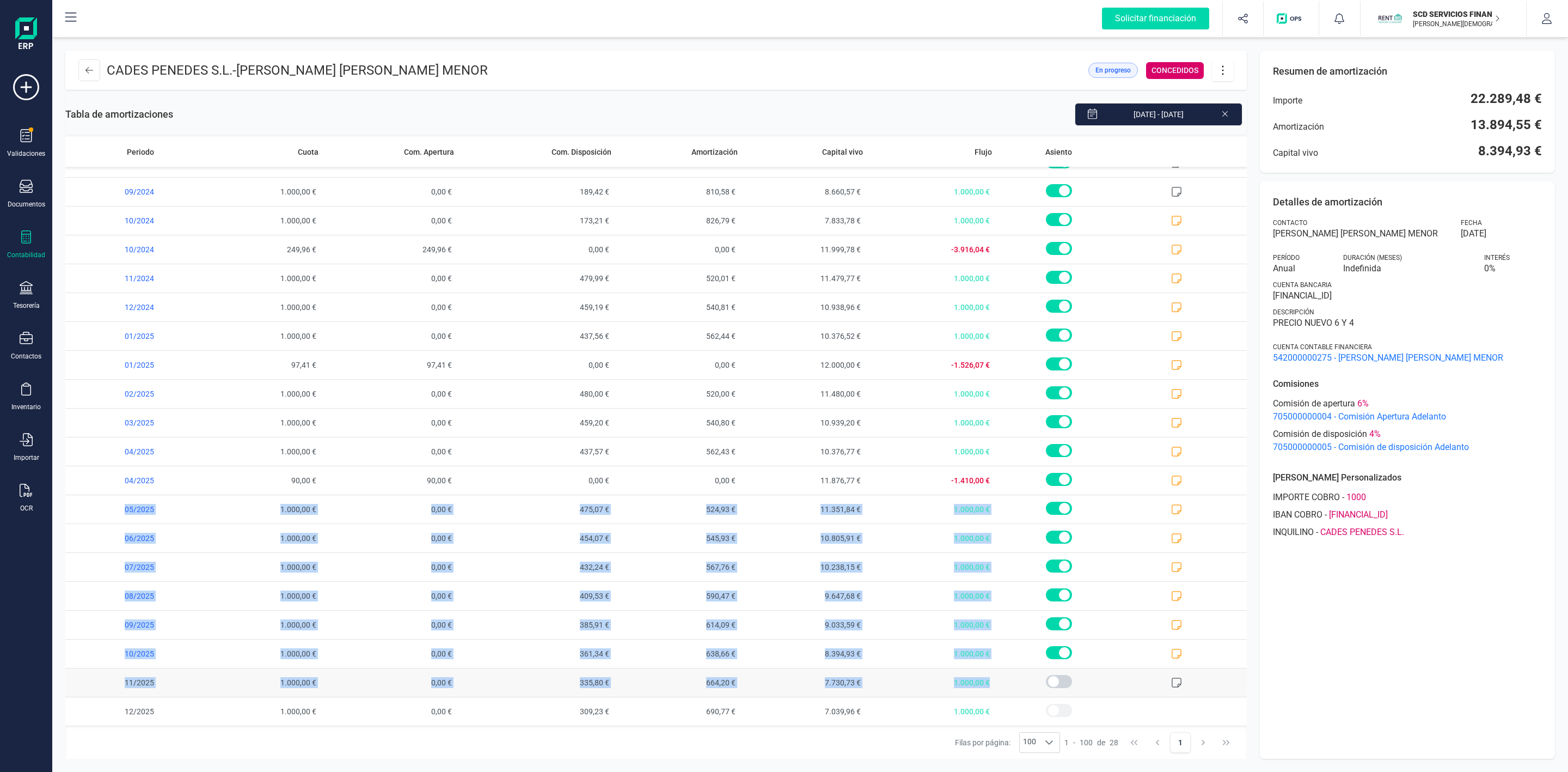
drag, startPoint x: 107, startPoint y: 508, endPoint x: 1029, endPoint y: 670, distance: 936.1
click at [1029, 670] on tbody "01/2024 720,00 € 480,00 € 240,00 € 0,00 € 12.000,00 € -11.280,00 € 02/2024 1.00…" at bounding box center [656, 322] width 1182 height 808
click at [1206, 655] on span at bounding box center [1184, 653] width 125 height 28
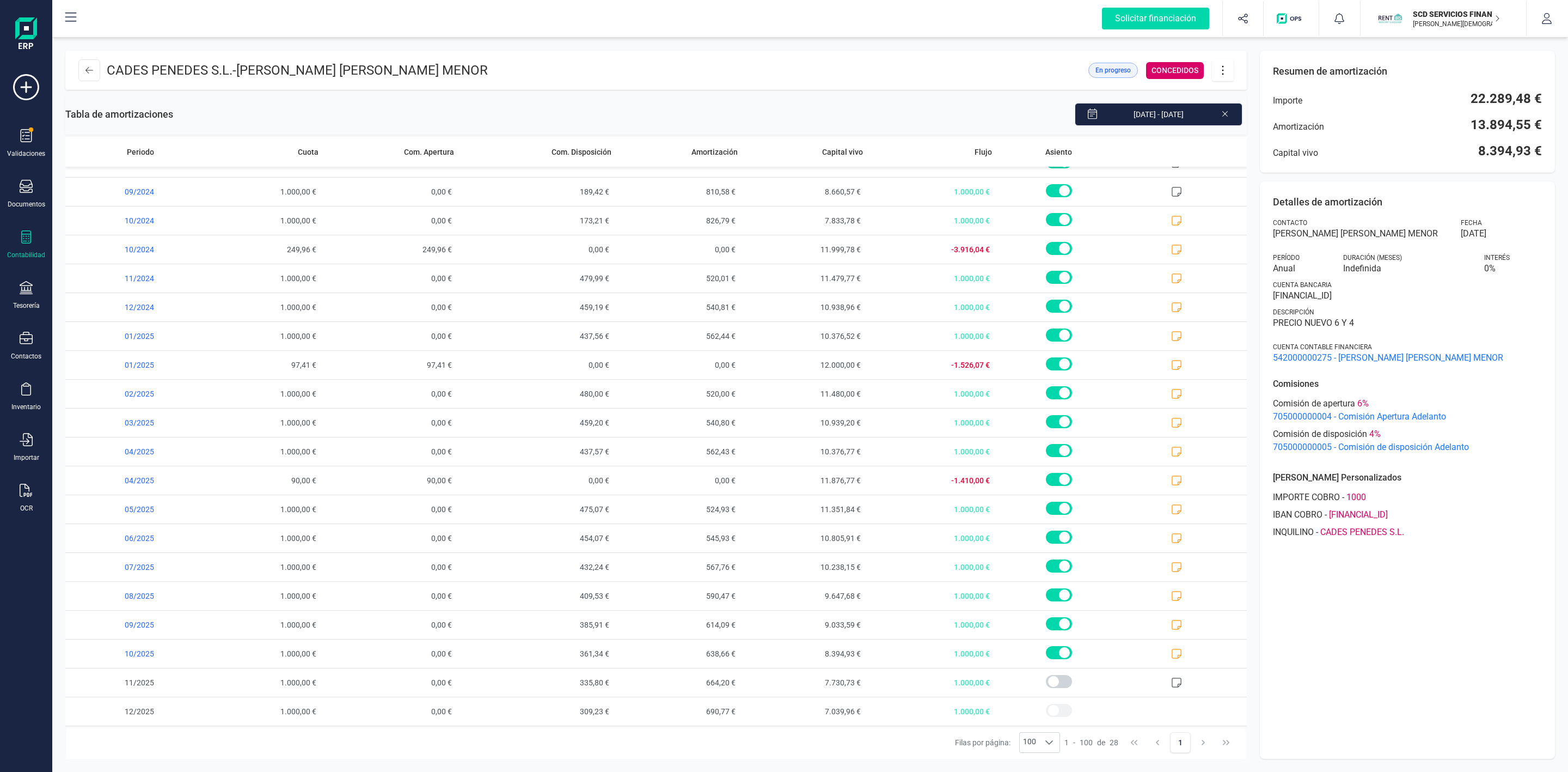
click at [670, 739] on div "Filas por página: 100 100 100 1 - 100 de 28 1" at bounding box center [656, 742] width 1182 height 32
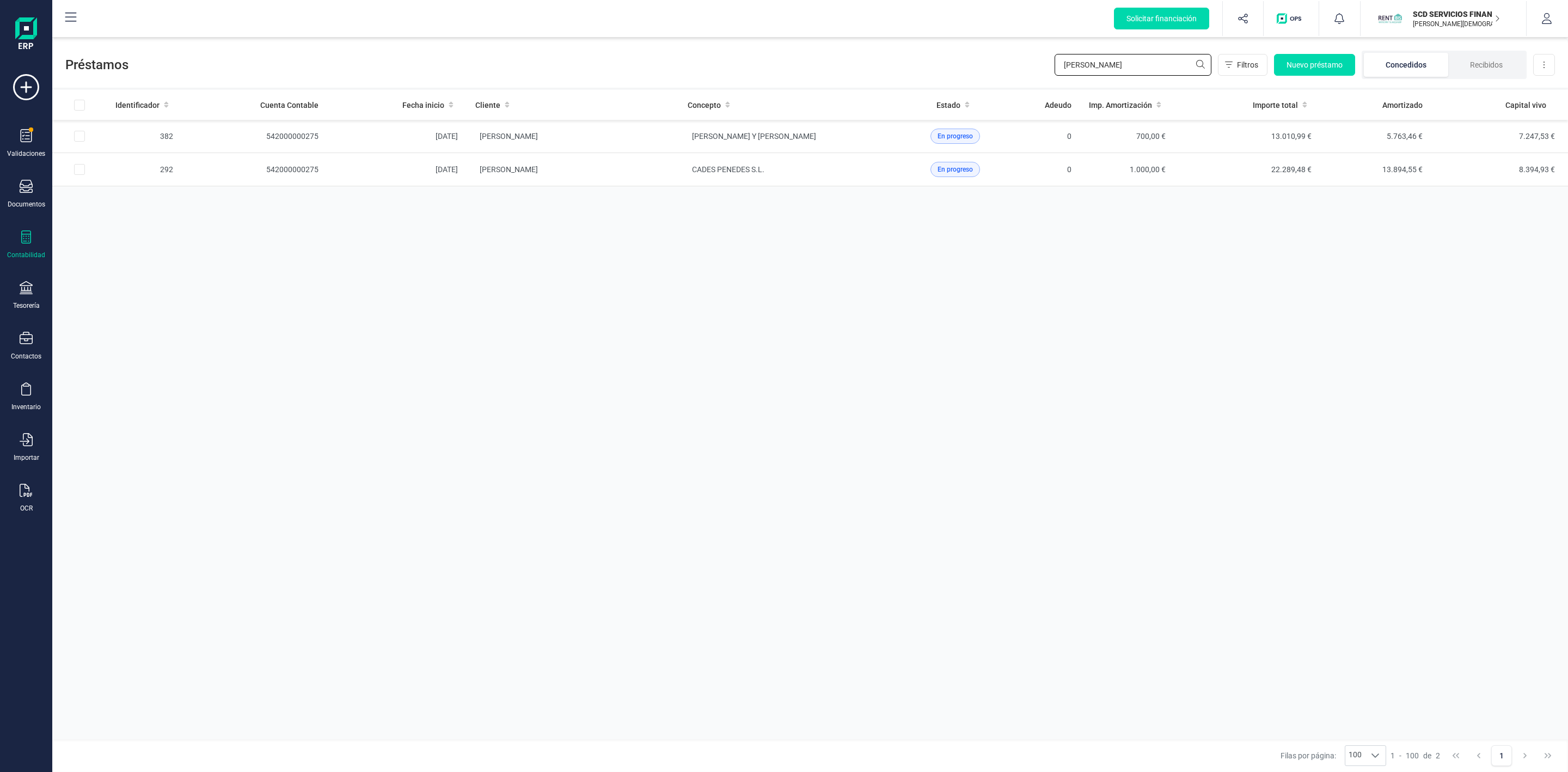
drag, startPoint x: 1121, startPoint y: 64, endPoint x: 1029, endPoint y: 75, distance: 92.7
click at [1031, 75] on div "Préstamos eva maria Filtros Nuevo préstamo Concedidos Recibidos Descargar Excel" at bounding box center [810, 62] width 1516 height 50
type input "vanesa"
click at [629, 205] on td "VANESA GARCIA RUIZ" at bounding box center [573, 203] width 212 height 33
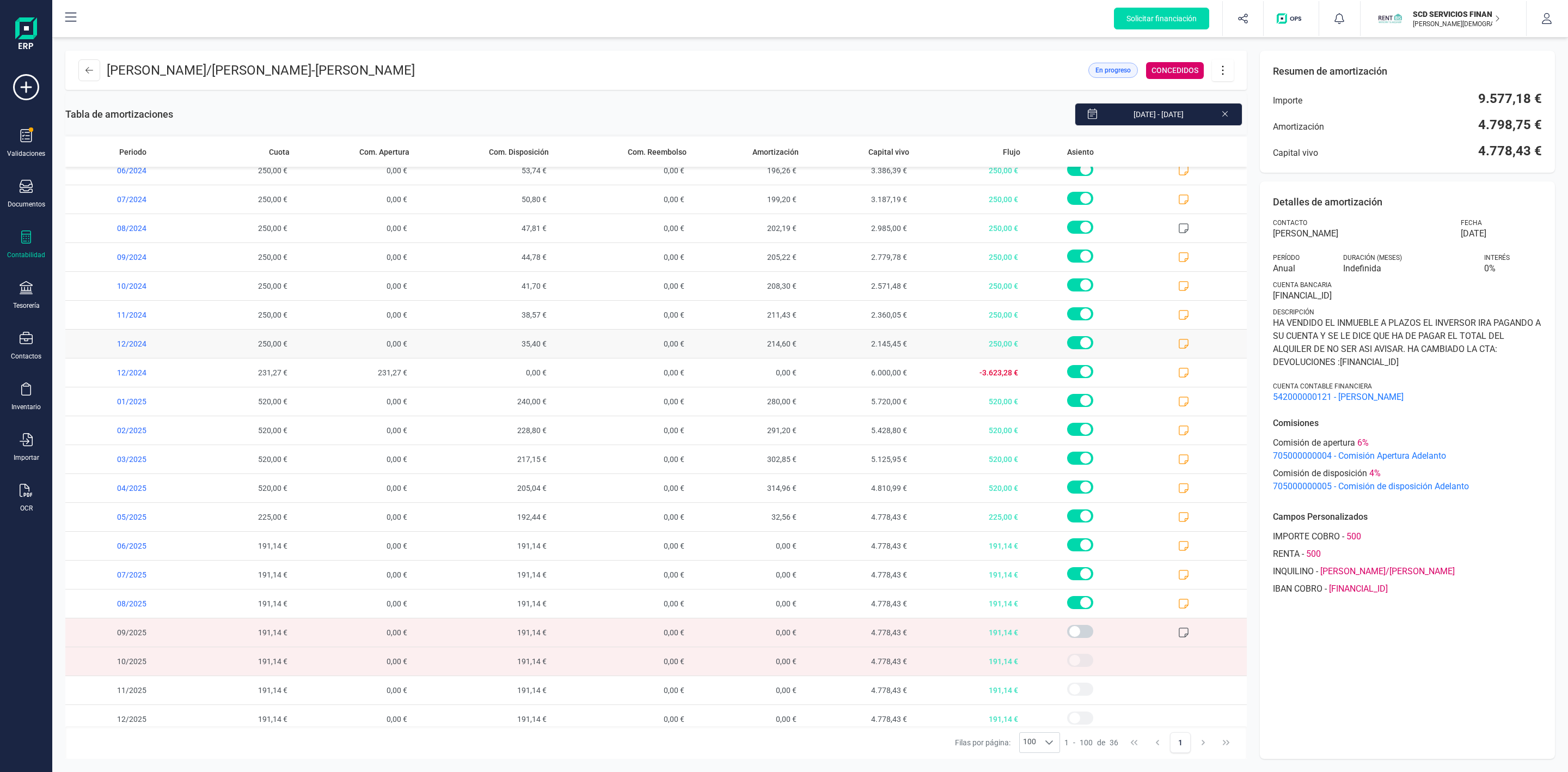
scroll to position [488, 0]
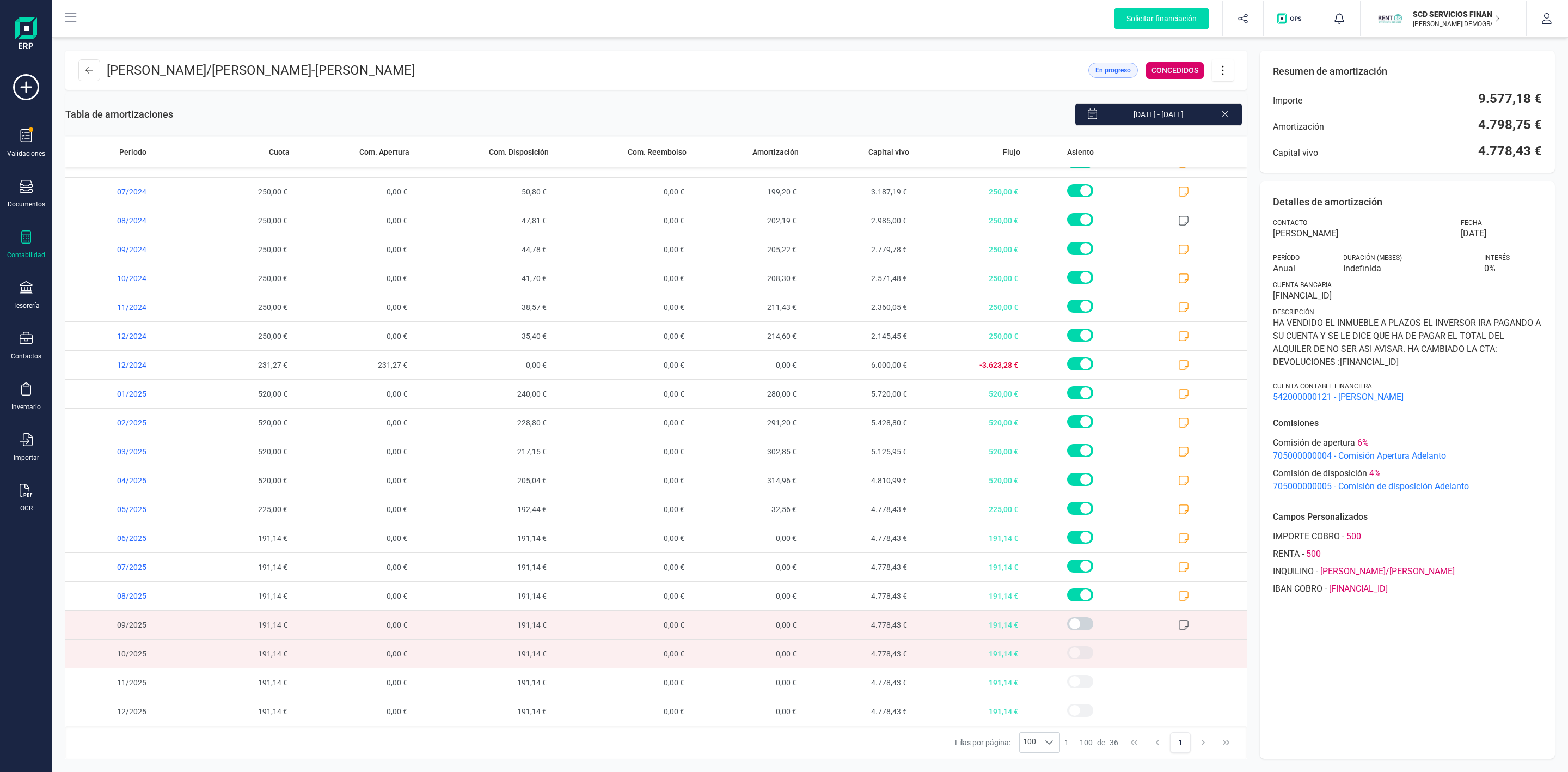
click at [1225, 69] on icon at bounding box center [1223, 70] width 20 height 12
click at [1248, 101] on span "Editar préstamo" at bounding box center [1284, 103] width 101 height 9
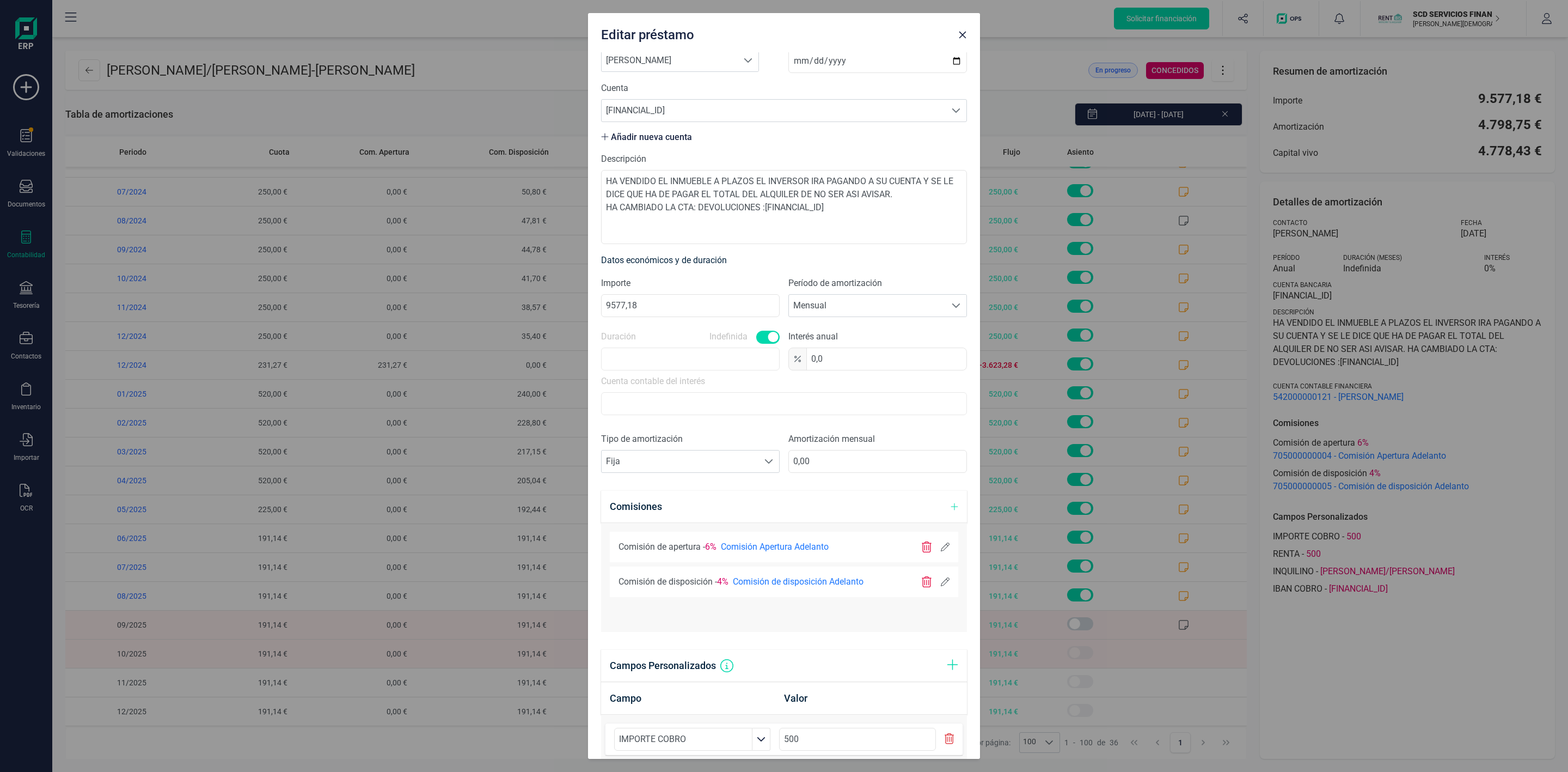
scroll to position [0, 0]
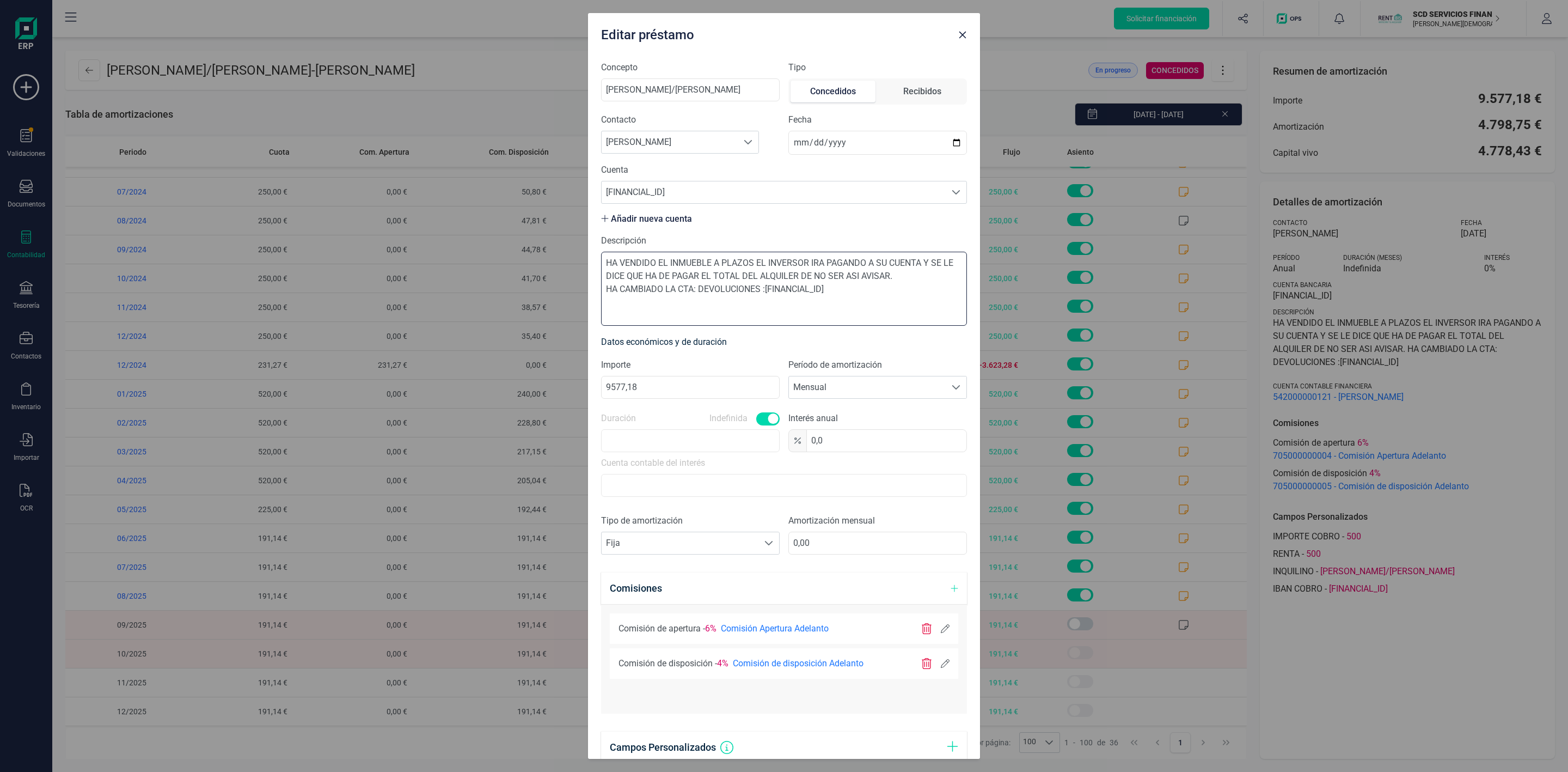
click at [925, 285] on textarea "HA VENDIDO EL INMUEBLE A PLAZOS EL INVERSOR IRA PAGANDO A SU CUENTA Y SE LE DIC…" at bounding box center [783, 288] width 366 height 74
drag, startPoint x: 918, startPoint y: 274, endPoint x: 588, endPoint y: 269, distance: 330.0
click at [588, 269] on div "Concepto RAFAEL GOMEZ CORTES/ROSA DELFINA CRUZ PEÑA Tipo Concedidos Recibidos C…" at bounding box center [784, 405] width 392 height 706
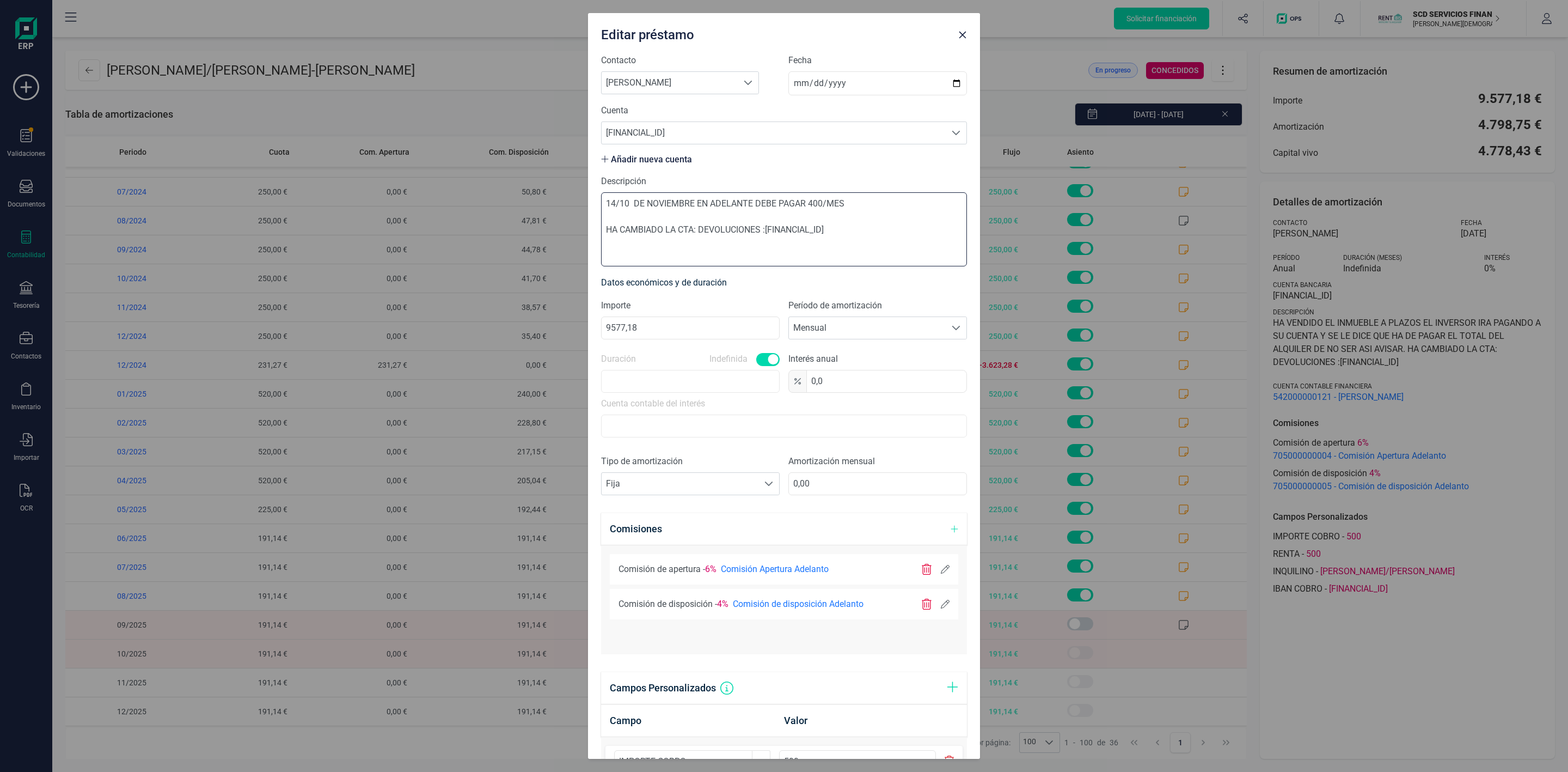
scroll to position [271, 0]
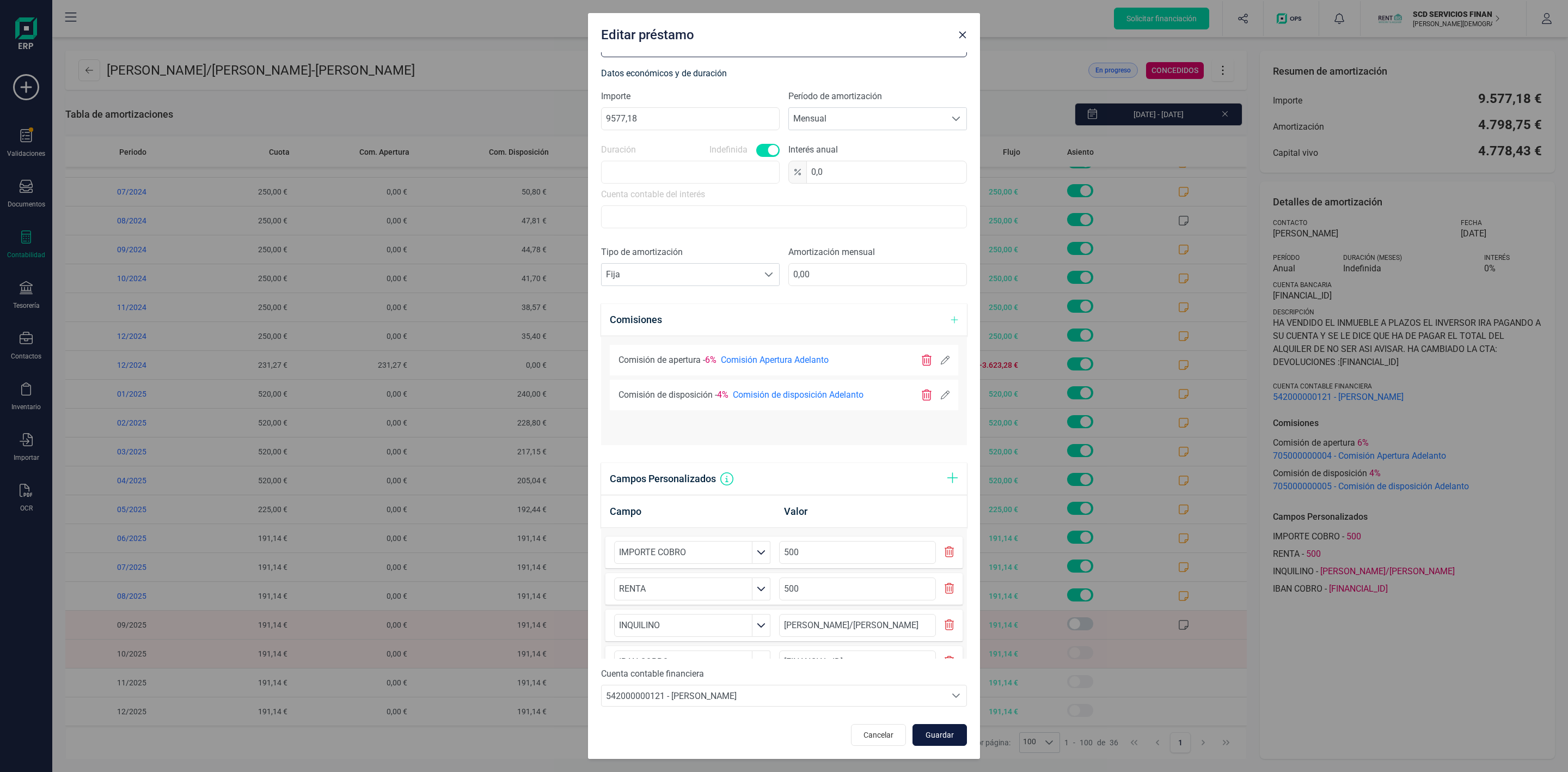
type textarea "14/10 DE NOVIEMBRE EN ADELANTE DEBE PAGAR 400/MES HA CAMBIADO LA CTA: DEVOLUCIO…"
click at [938, 737] on span "Guardar" at bounding box center [940, 735] width 30 height 11
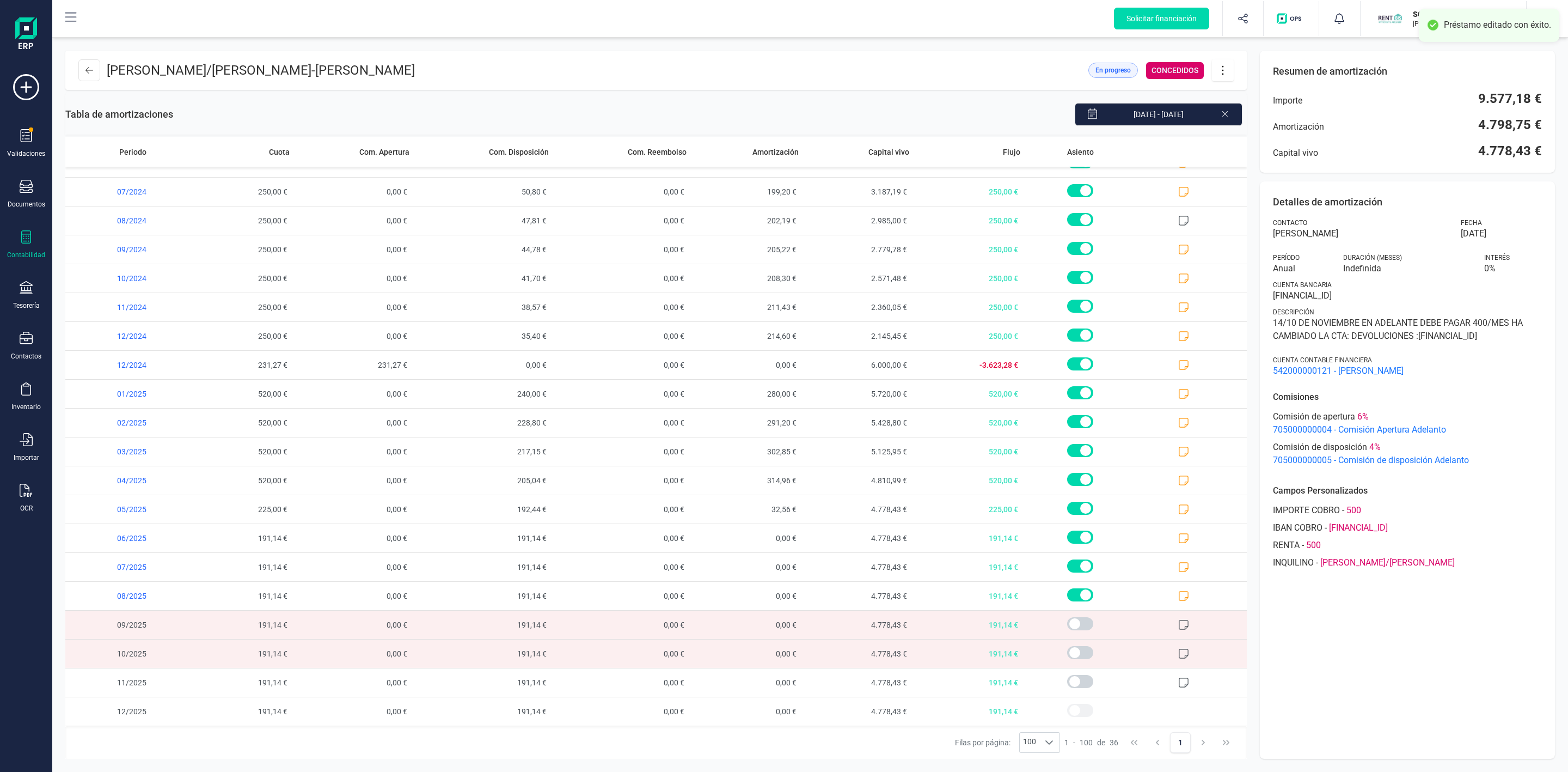
scroll to position [0, 0]
click at [1225, 72] on icon at bounding box center [1223, 70] width 20 height 12
click at [1245, 108] on link "Editar préstamo" at bounding box center [1277, 103] width 130 height 22
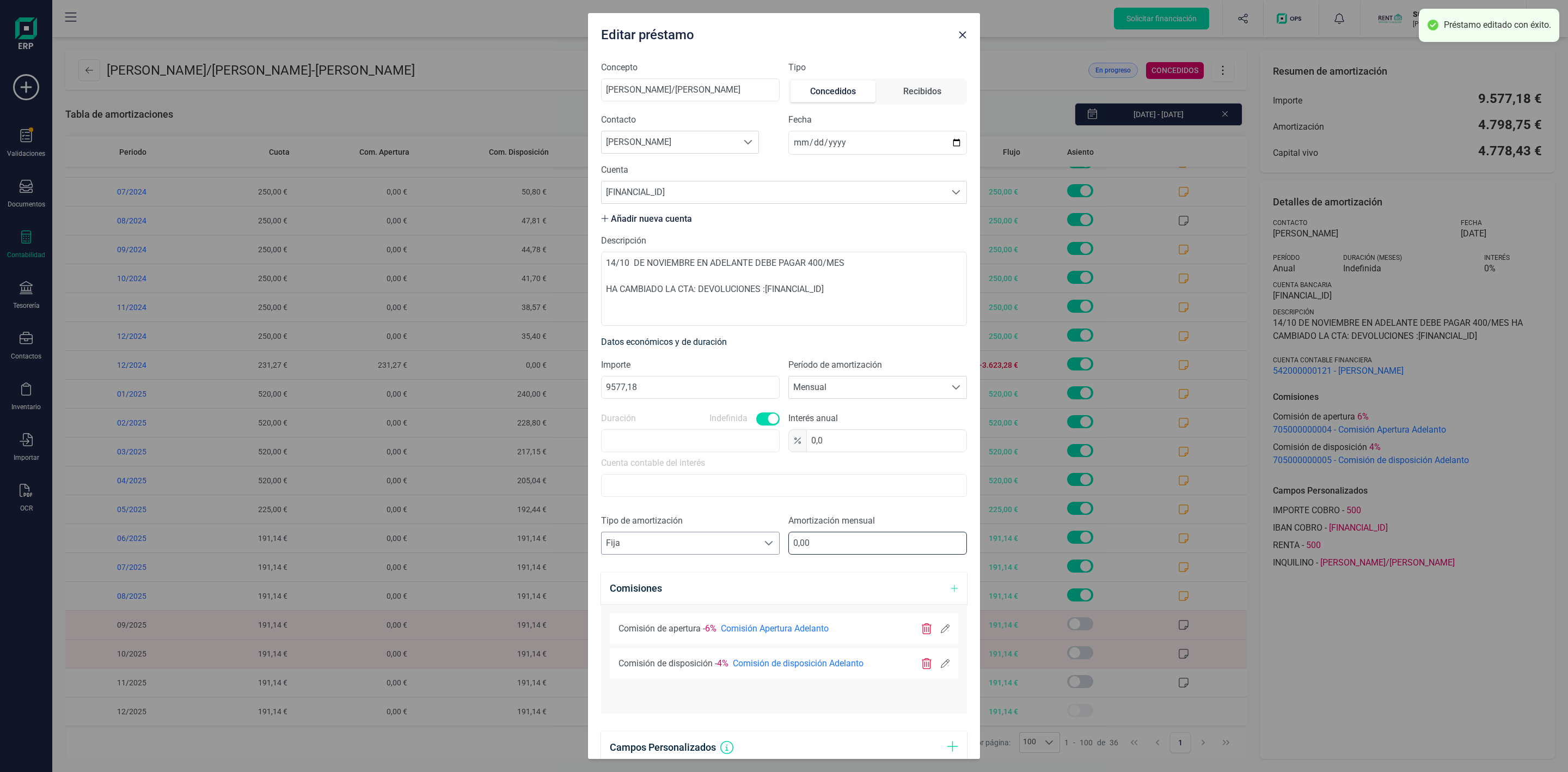
drag, startPoint x: 835, startPoint y: 538, endPoint x: 670, endPoint y: 536, distance: 165.0
click at [670, 536] on div "Tipo de amortización Seleccione un tipo de documento Fija Fija Amortización men…" at bounding box center [783, 539] width 366 height 49
type input "200,00"
drag, startPoint x: 609, startPoint y: 536, endPoint x: 591, endPoint y: 536, distance: 18.0
click at [591, 536] on div "Concepto RAFAEL GOMEZ CORTES/ROSA DELFINA CRUZ PEÑA Tipo Concedidos Recibidos C…" at bounding box center [784, 405] width 392 height 706
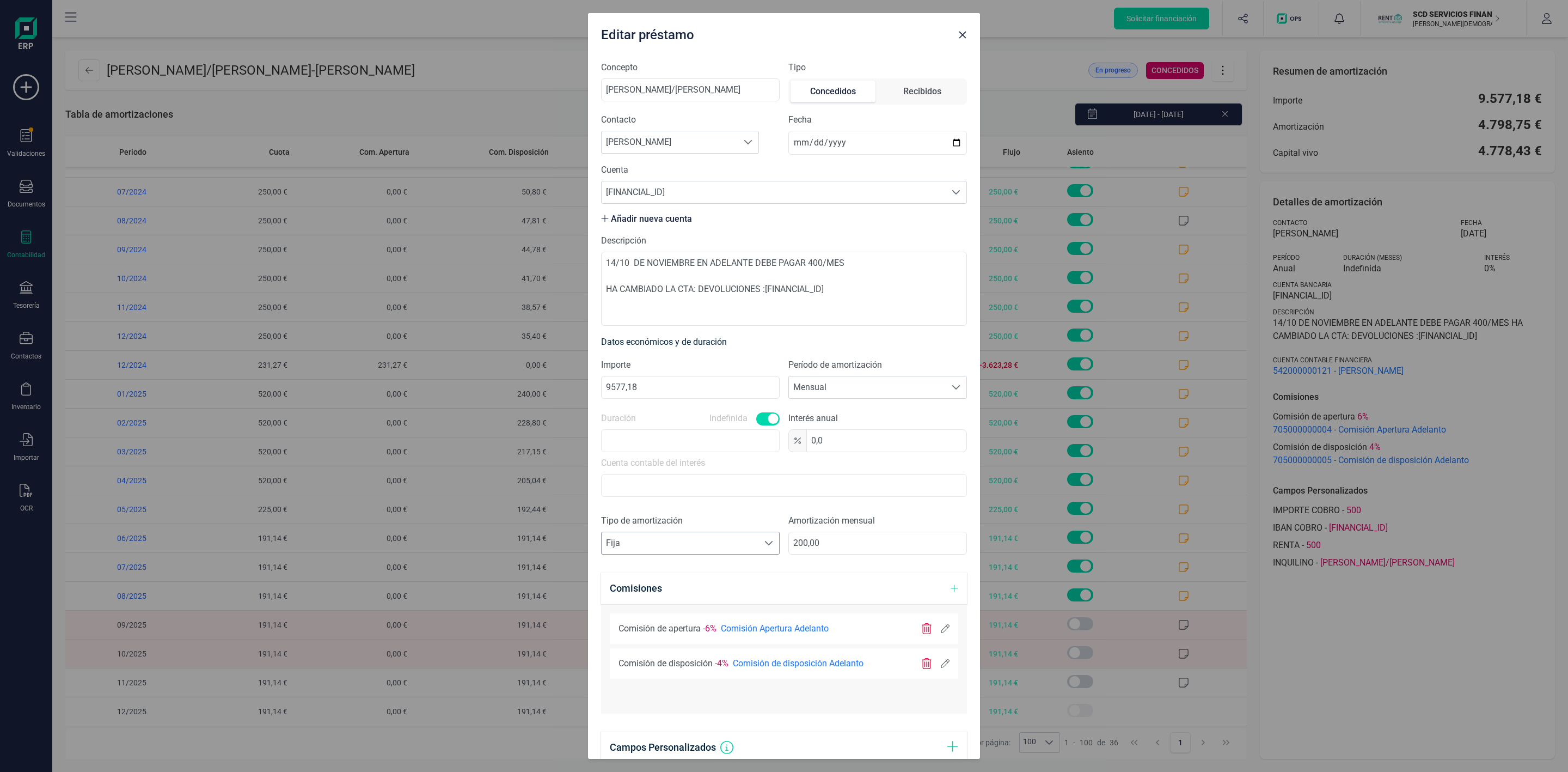
click at [613, 539] on span "Fija" at bounding box center [680, 543] width 157 height 22
click at [631, 591] on li "Variable" at bounding box center [687, 595] width 173 height 22
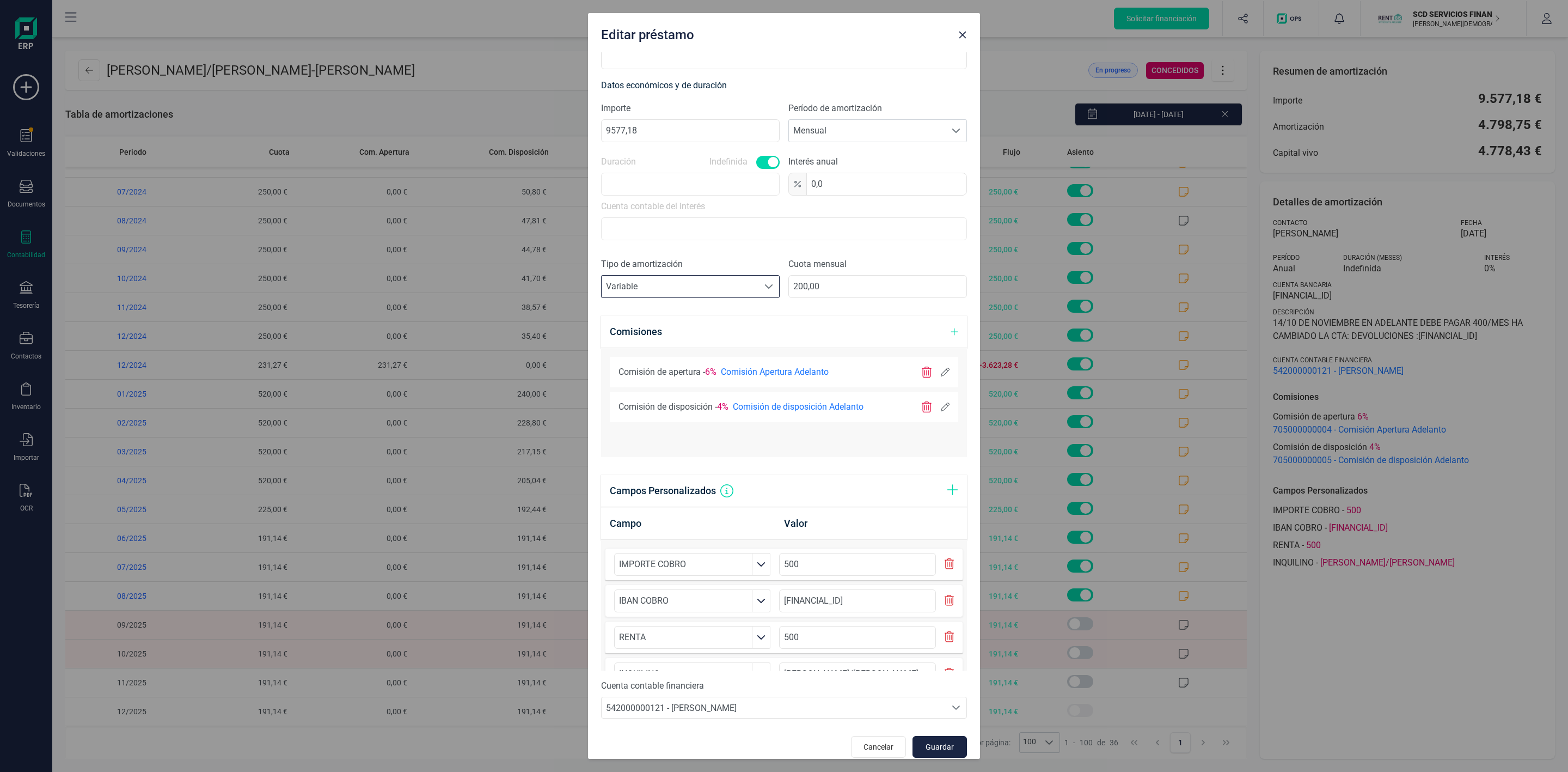
scroll to position [271, 0]
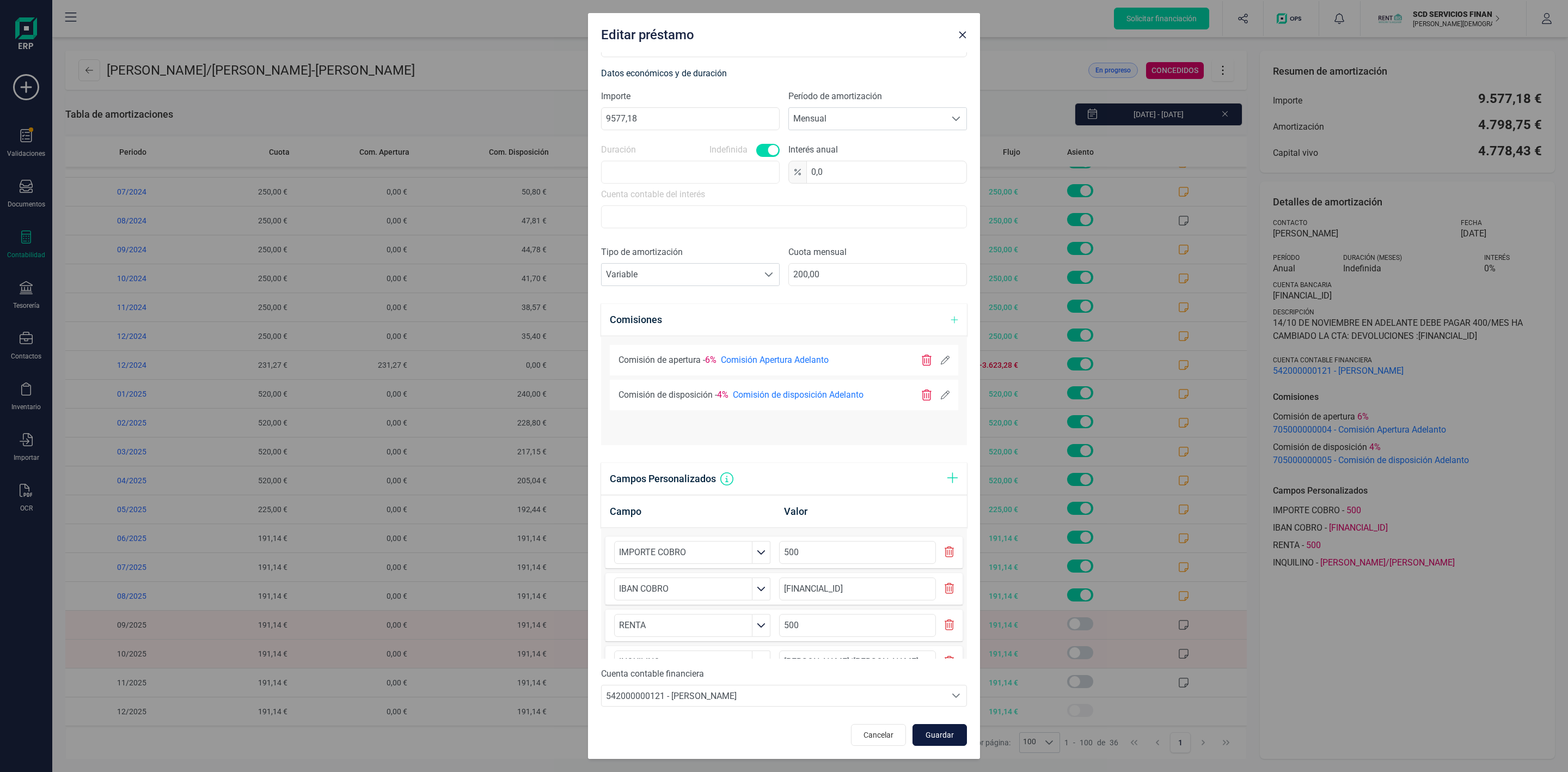
click at [925, 735] on span "Guardar" at bounding box center [940, 735] width 30 height 11
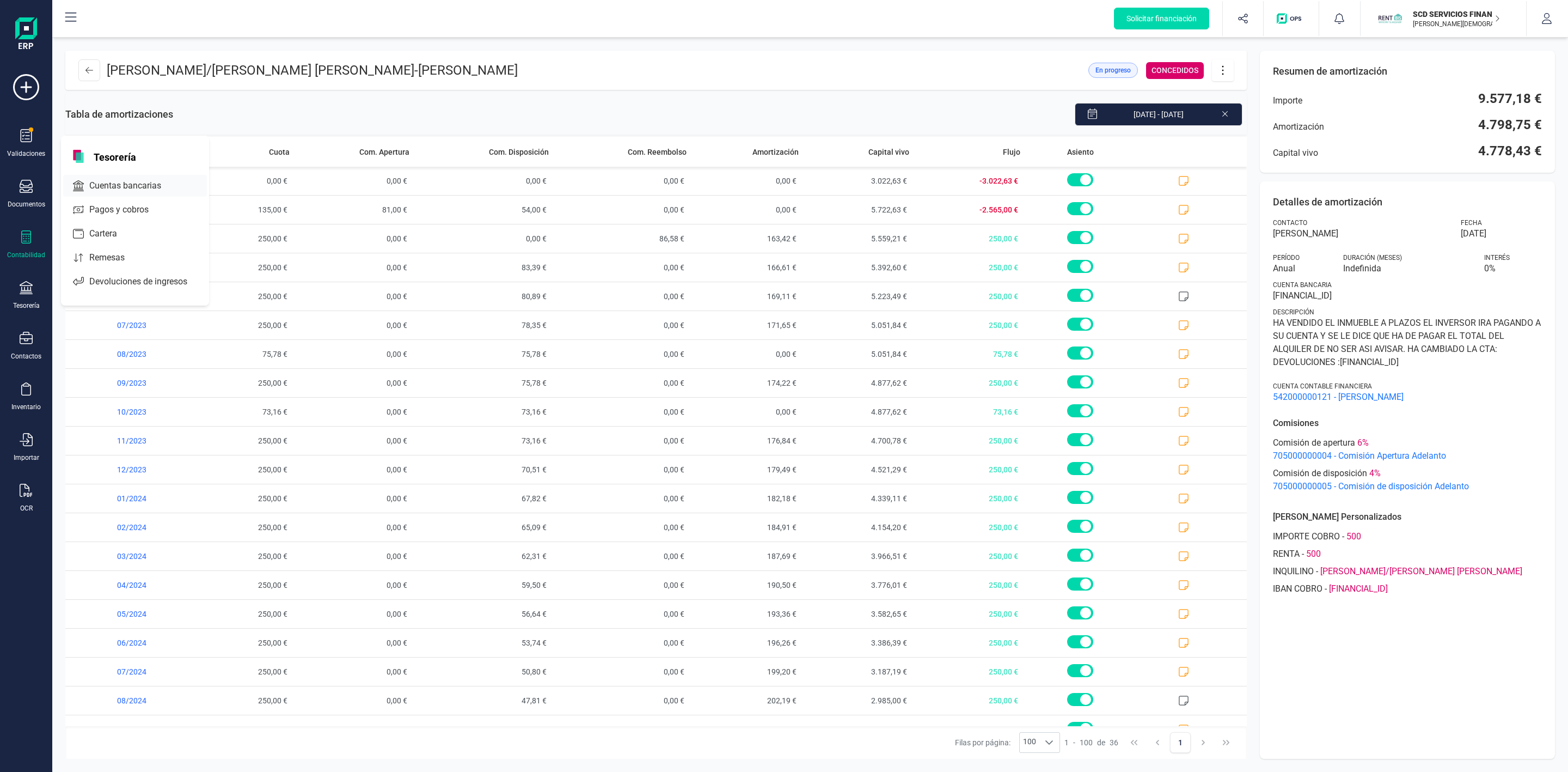
click at [139, 187] on span "Cuentas bancarias" at bounding box center [133, 185] width 95 height 13
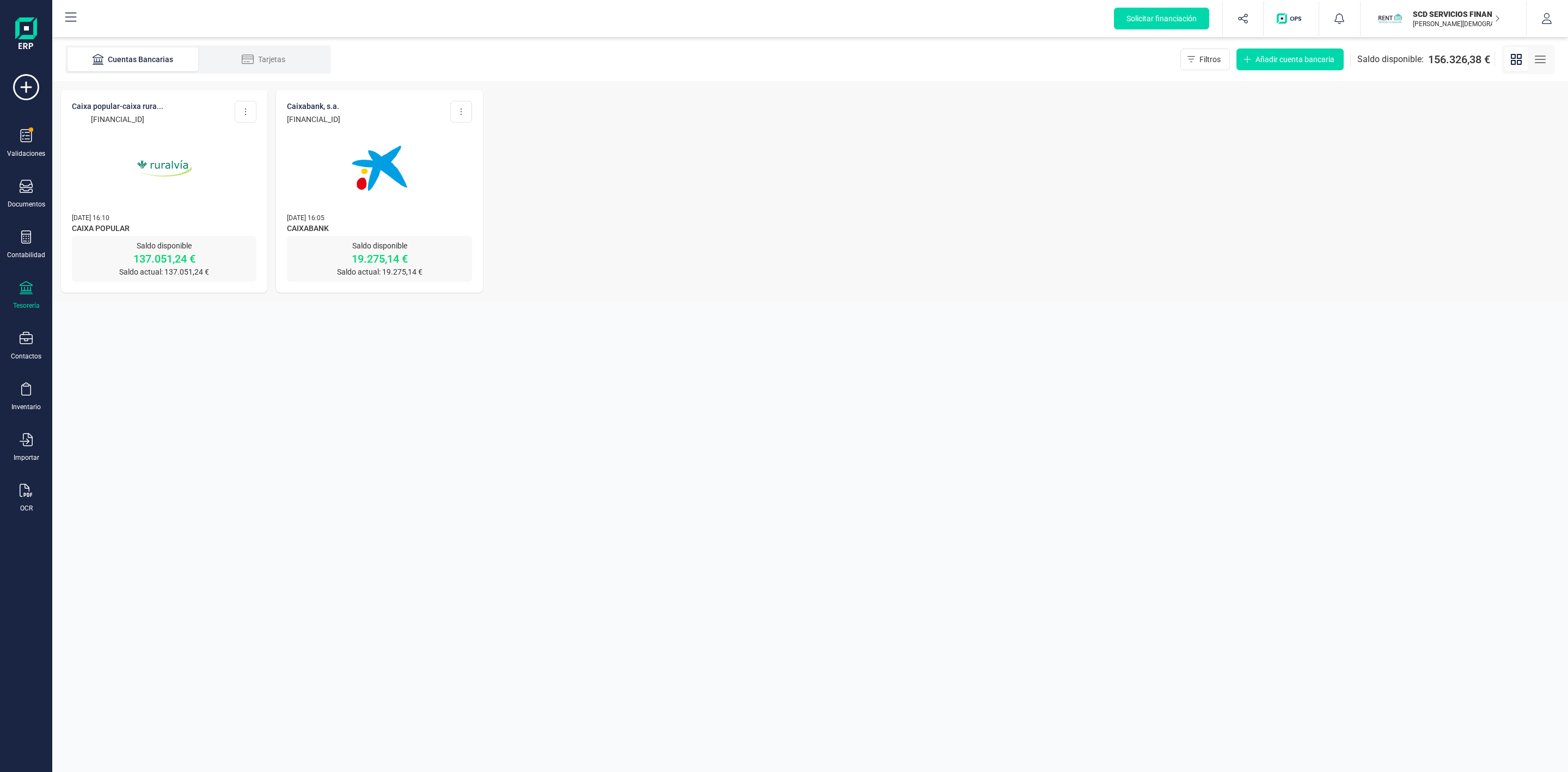
click at [159, 226] on span "CAIXA POPULAR" at bounding box center [164, 228] width 185 height 13
click at [153, 258] on p "137.051,24 €" at bounding box center [164, 259] width 185 height 15
click at [167, 254] on p "137.051,24 €" at bounding box center [164, 259] width 185 height 15
click at [142, 239] on div "Saldo disponible 137.051,24 € Saldo actual: 137.051,24 €" at bounding box center [164, 259] width 185 height 46
click at [155, 260] on p "137.051,24 €" at bounding box center [164, 259] width 185 height 15
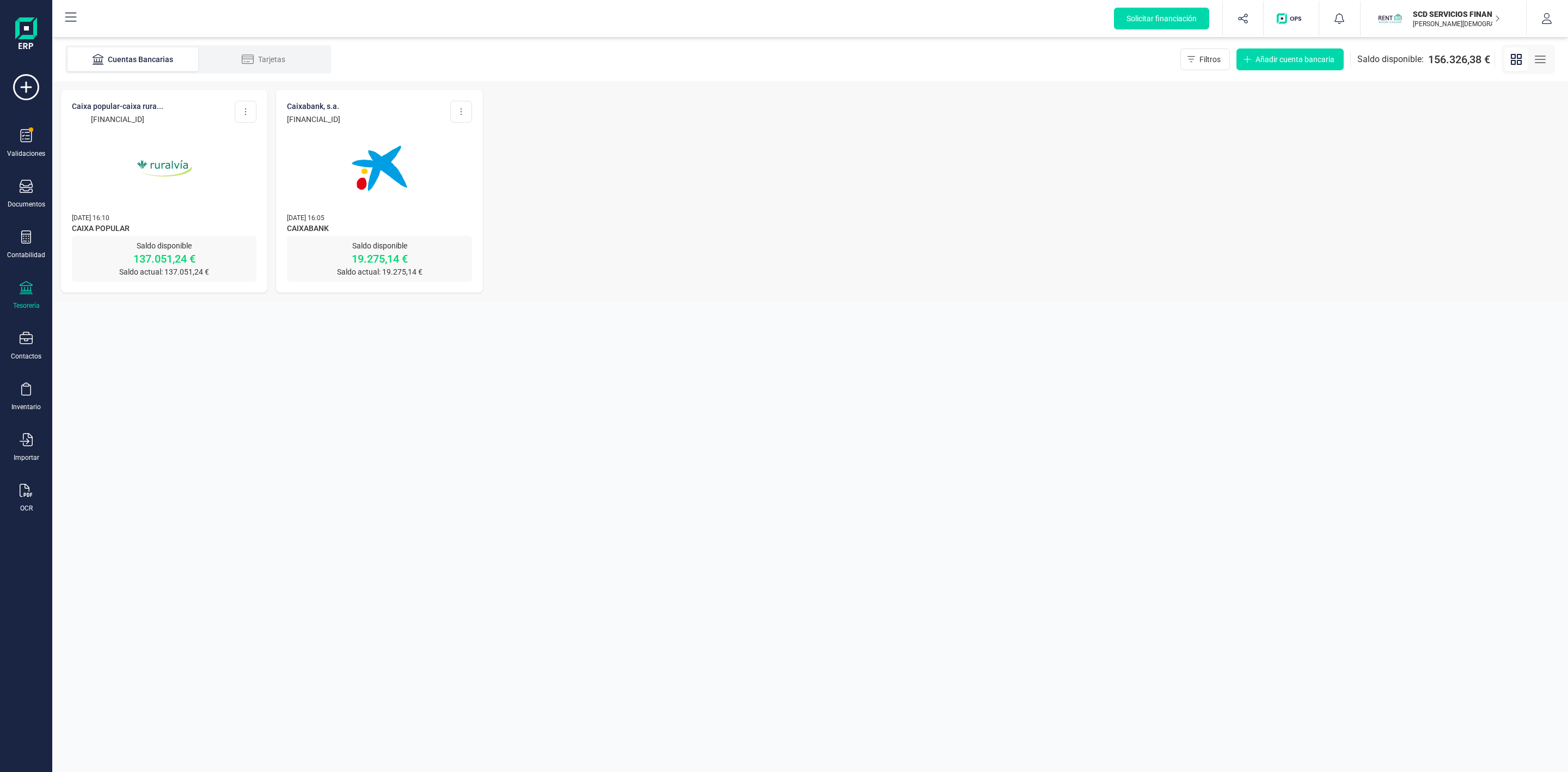
click at [170, 142] on img at bounding box center [164, 168] width 91 height 91
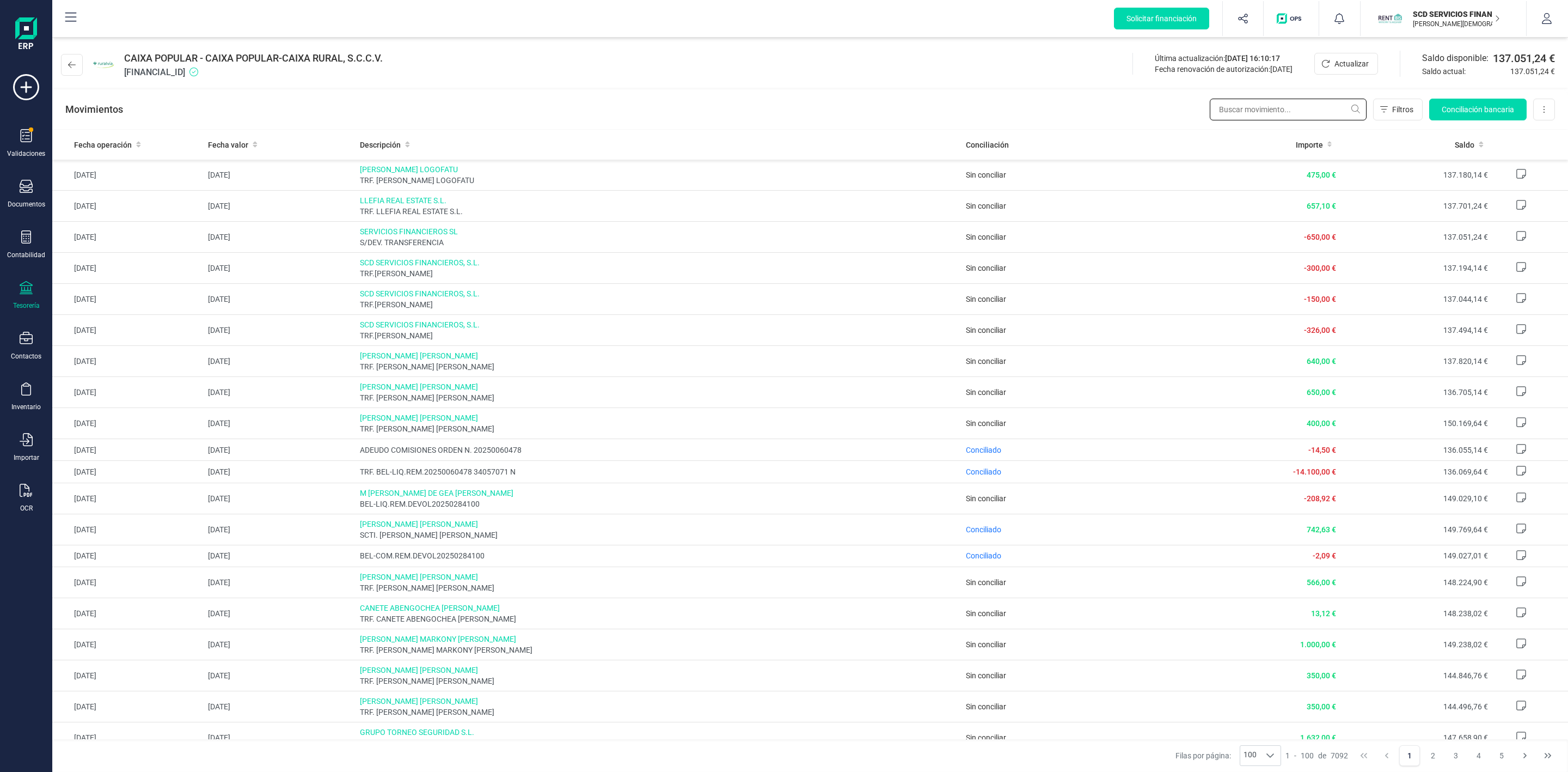
click at [1270, 110] on input "text" at bounding box center [1288, 110] width 157 height 22
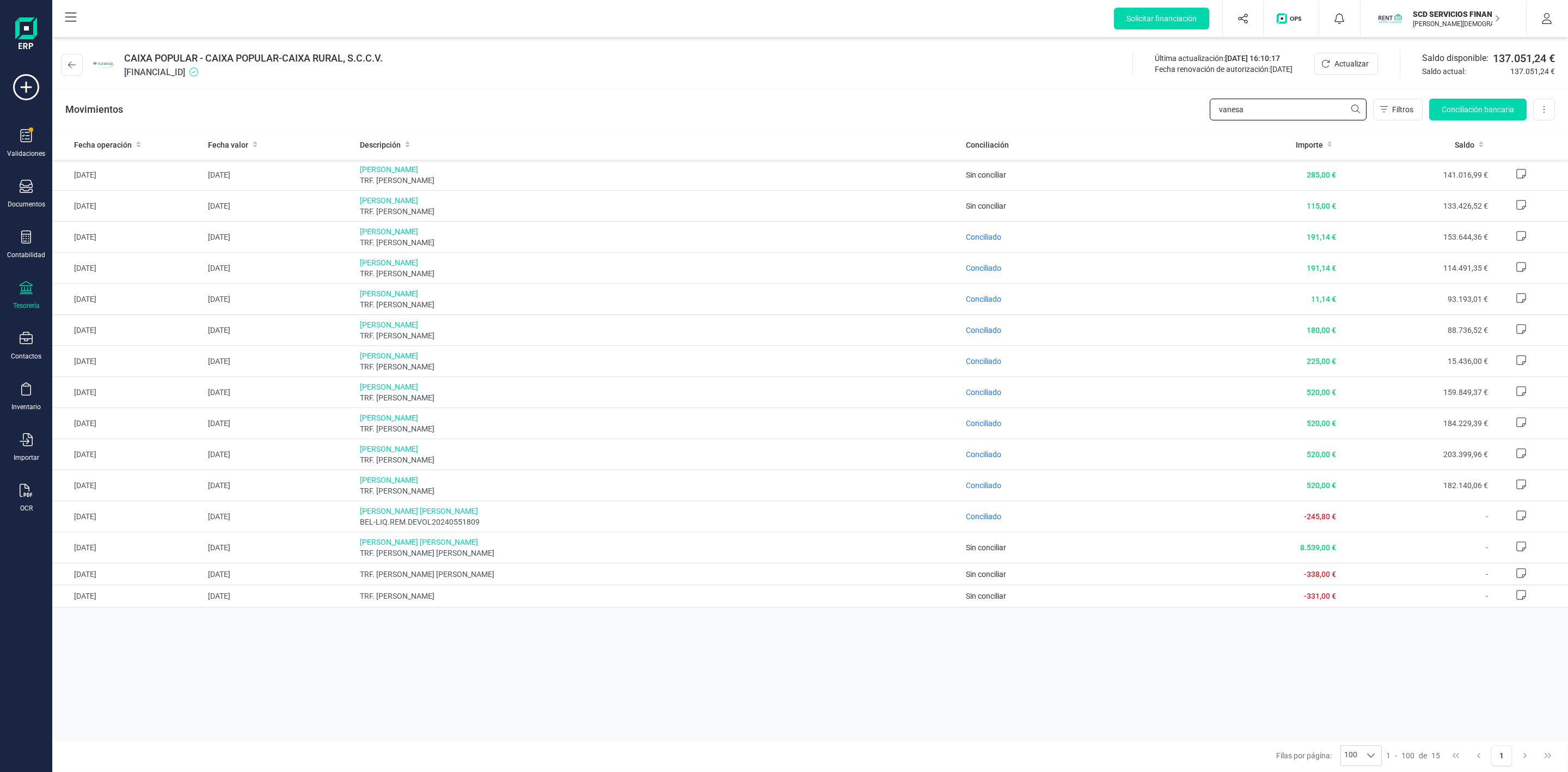
type input "vanesa"
